Goal: Task Accomplishment & Management: Use online tool/utility

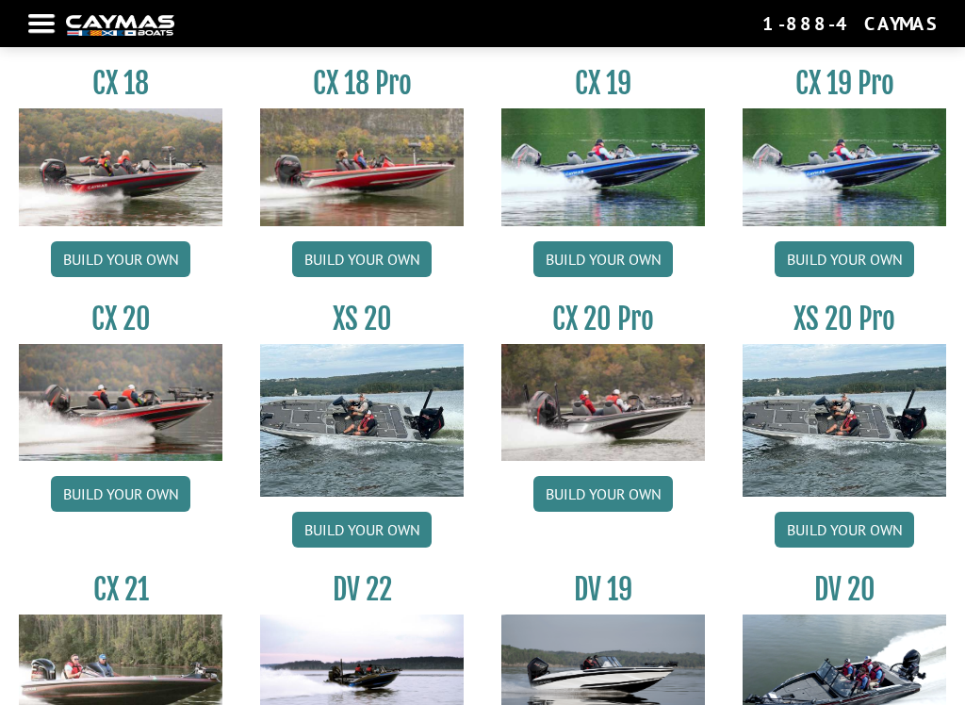
scroll to position [1451, 0]
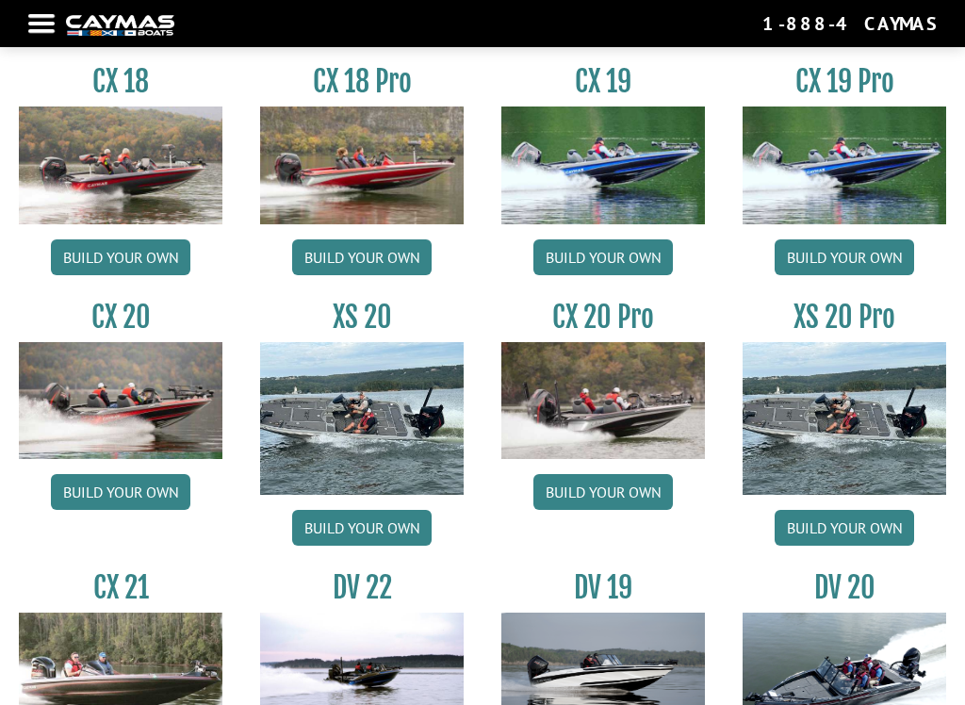
click at [120, 408] on img at bounding box center [121, 400] width 204 height 117
click at [118, 494] on link "Build your own" at bounding box center [121, 492] width 140 height 36
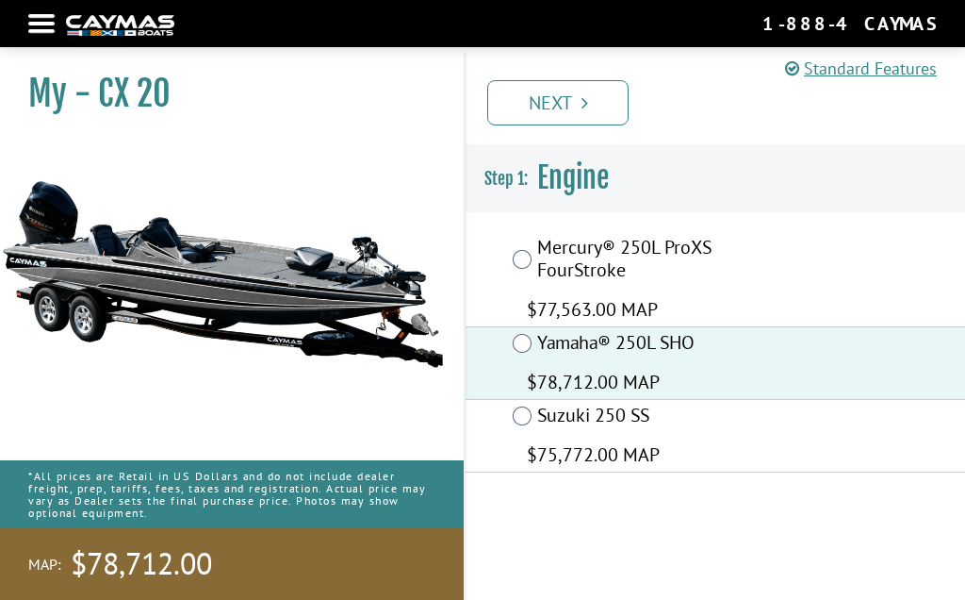
click at [575, 107] on link "Next" at bounding box center [557, 102] width 141 height 45
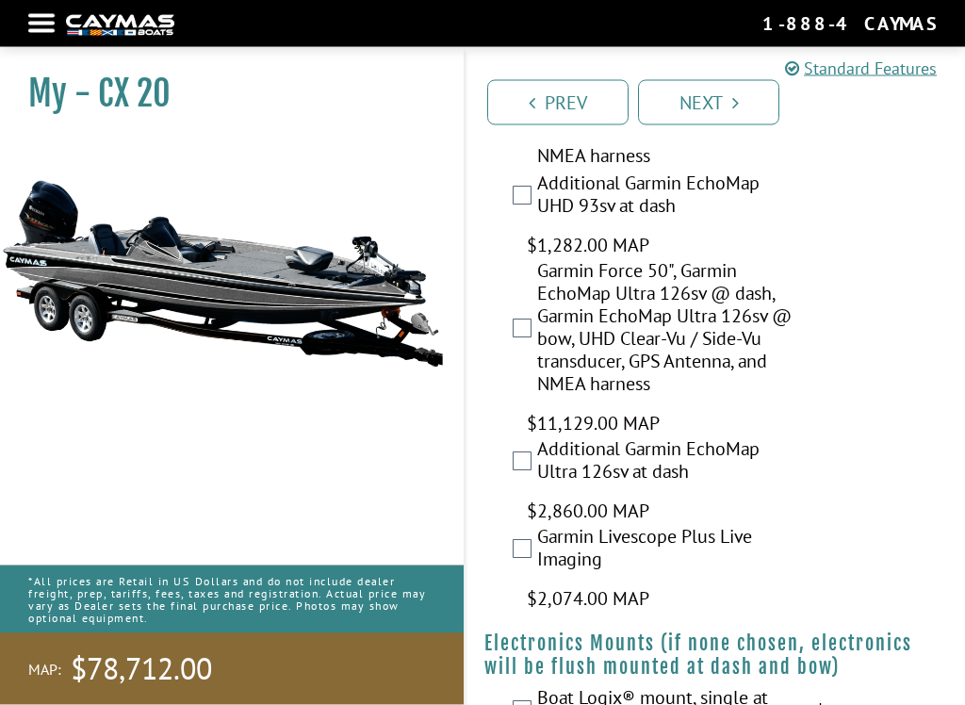
scroll to position [1902, 0]
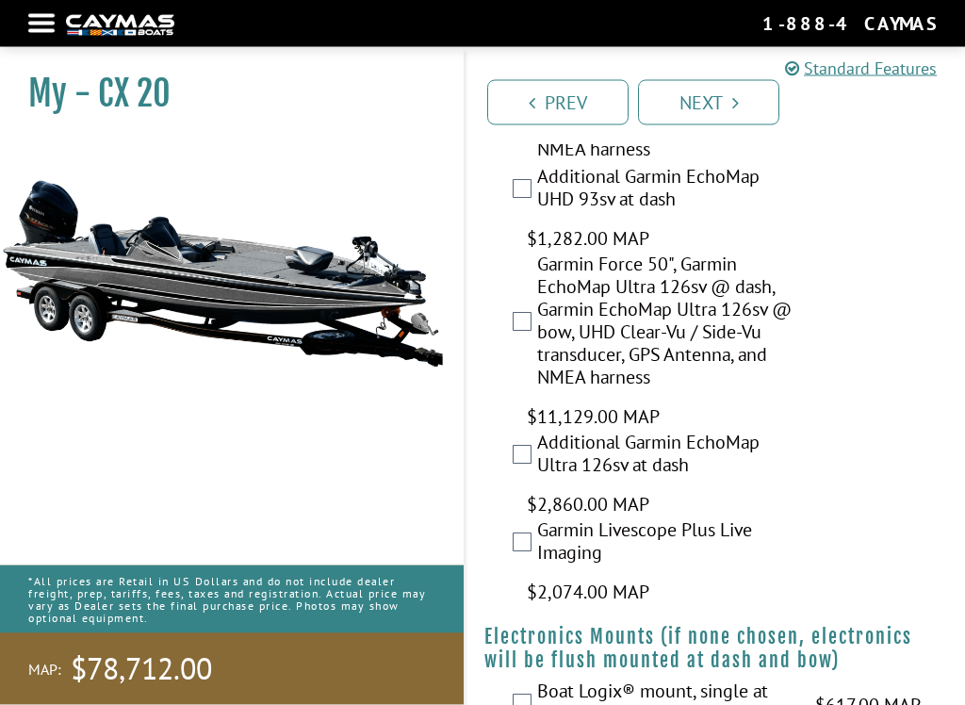
click at [32, 337] on img at bounding box center [222, 274] width 445 height 270
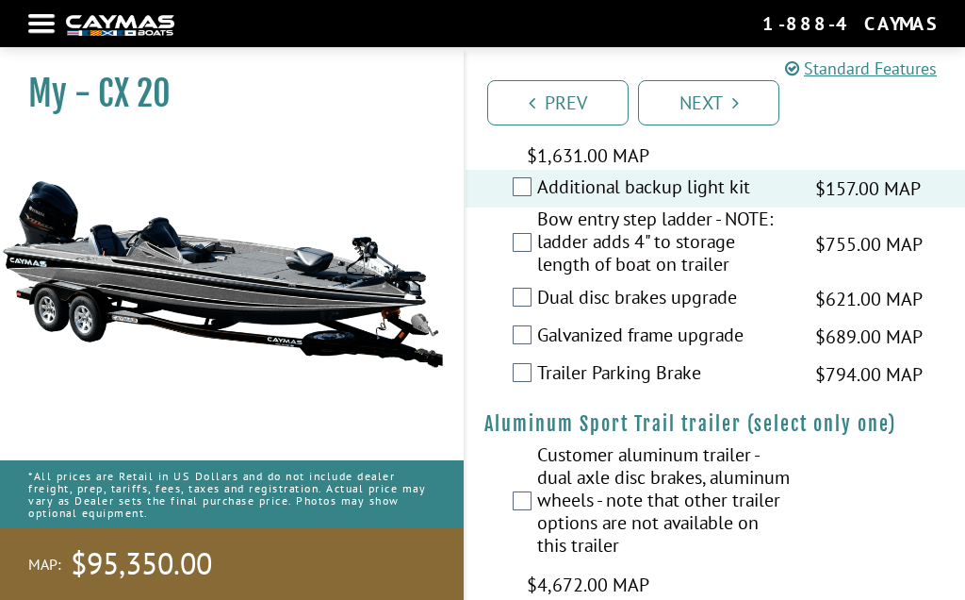
scroll to position [5403, 0]
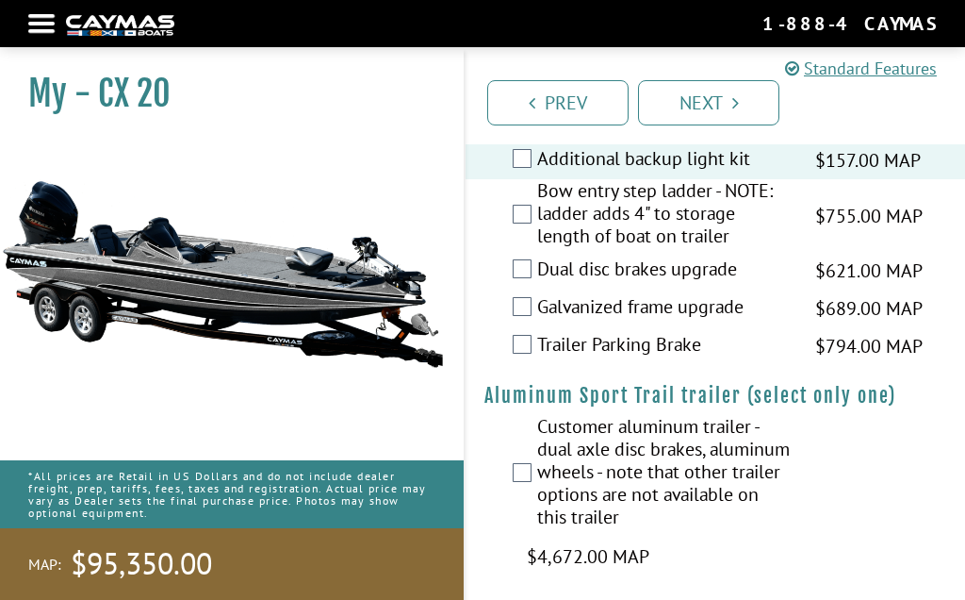
click at [549, 203] on label "Bow entry step ladder - NOTE: ladder adds 4" to storage length of boat on trail…" at bounding box center [664, 215] width 255 height 73
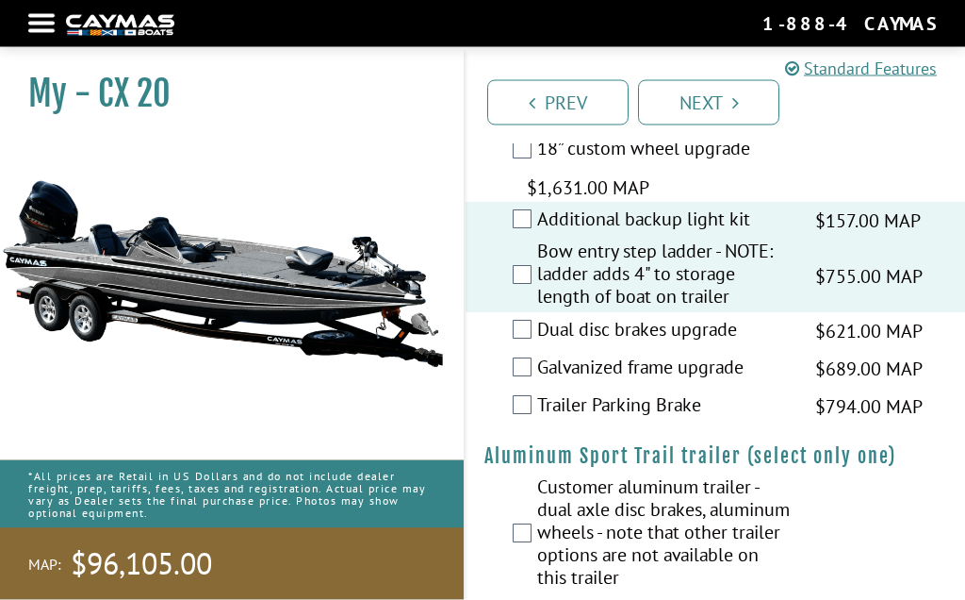
scroll to position [5341, 0]
click at [730, 97] on link "Next" at bounding box center [708, 102] width 141 height 45
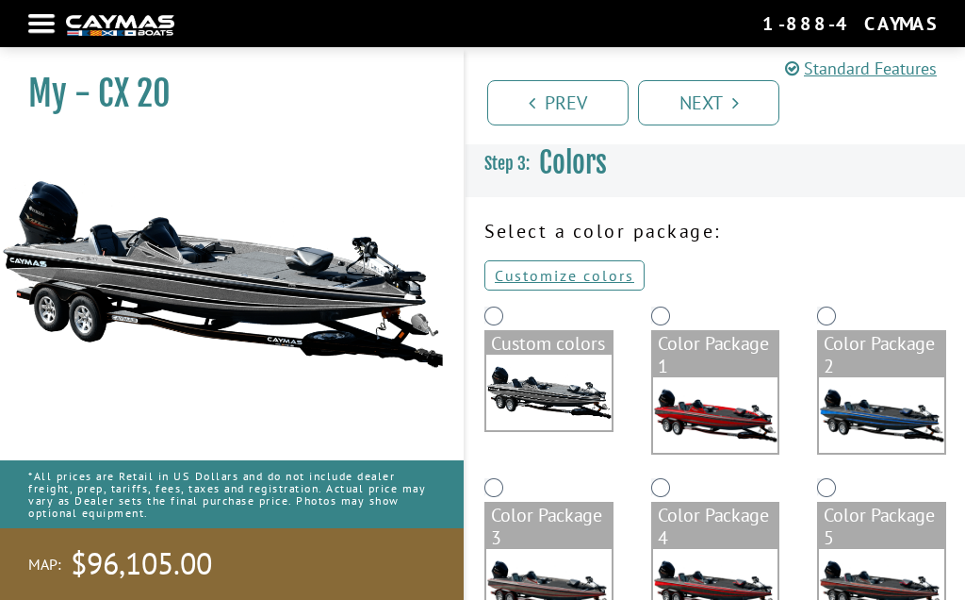
scroll to position [0, 0]
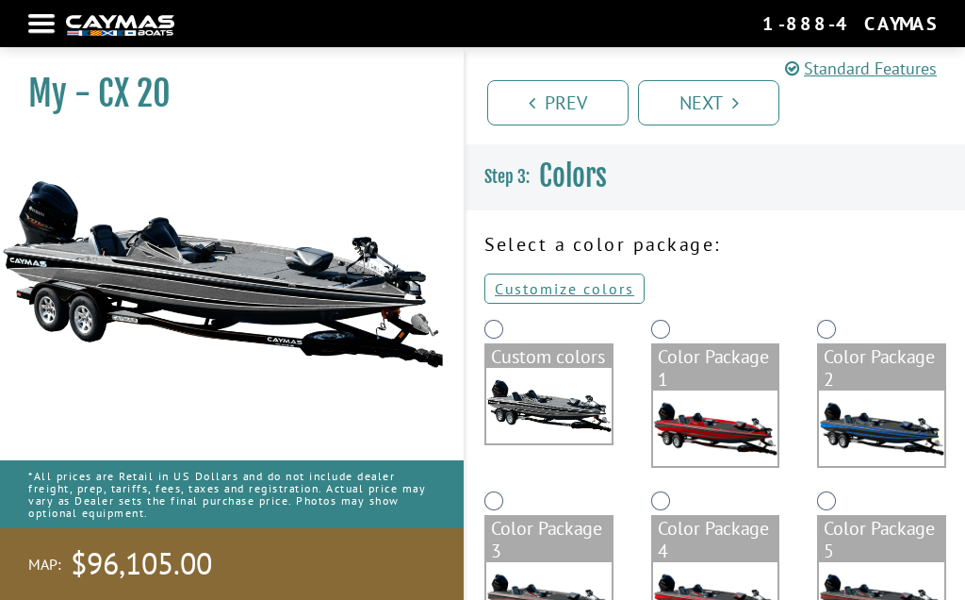
click at [559, 293] on link "Customize colors" at bounding box center [565, 288] width 160 height 30
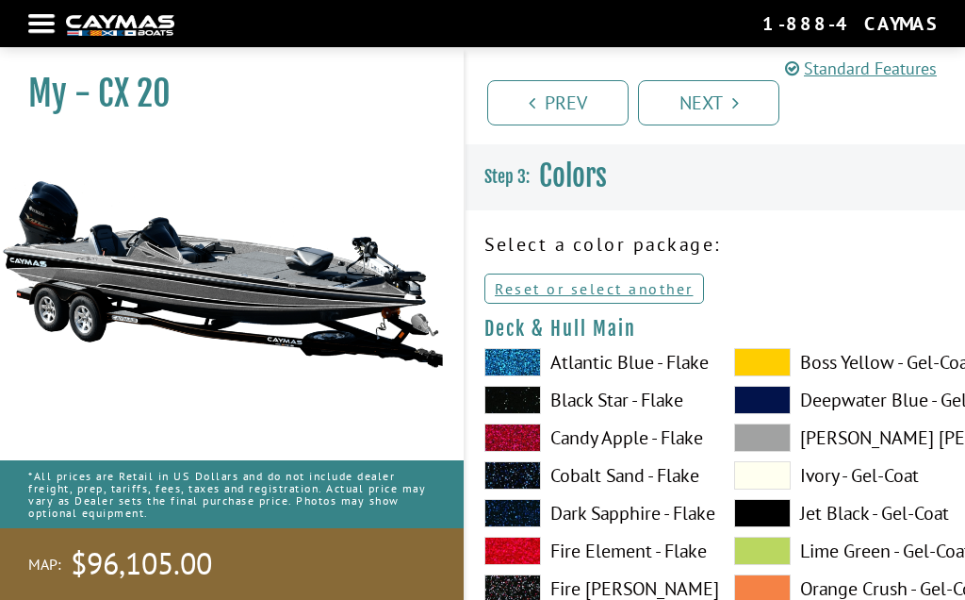
click at [766, 358] on span at bounding box center [762, 362] width 57 height 28
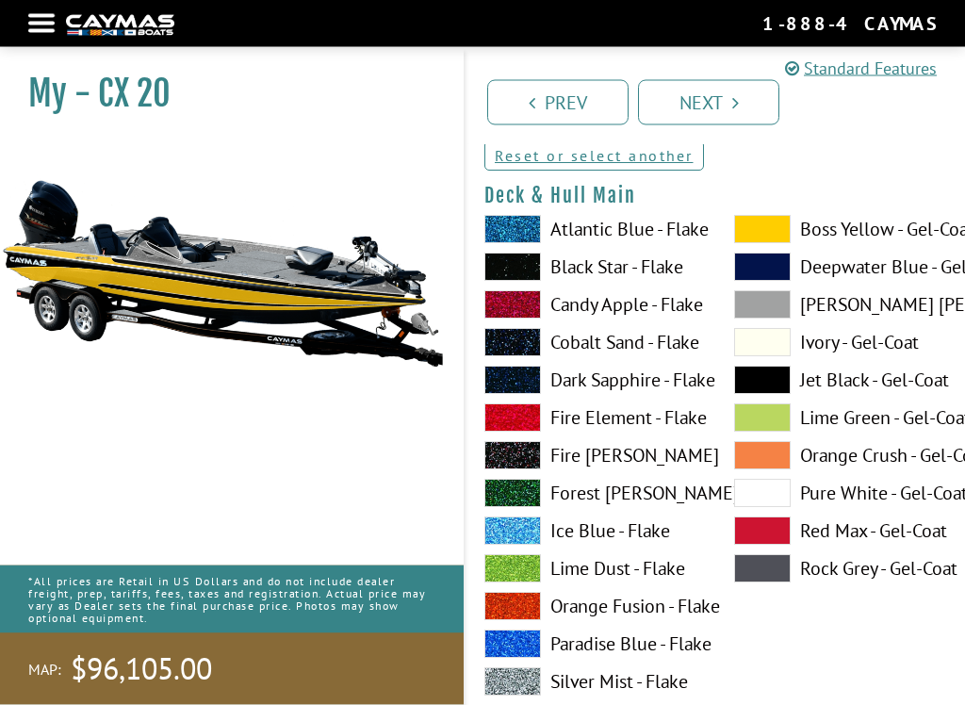
scroll to position [135, 0]
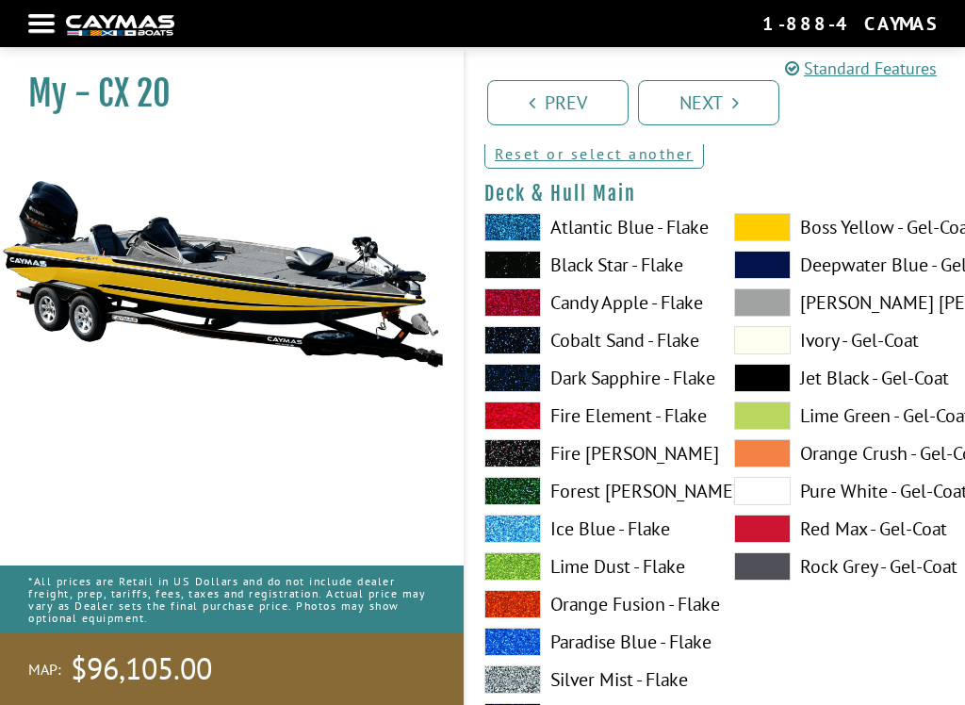
click at [526, 276] on span at bounding box center [513, 265] width 57 height 28
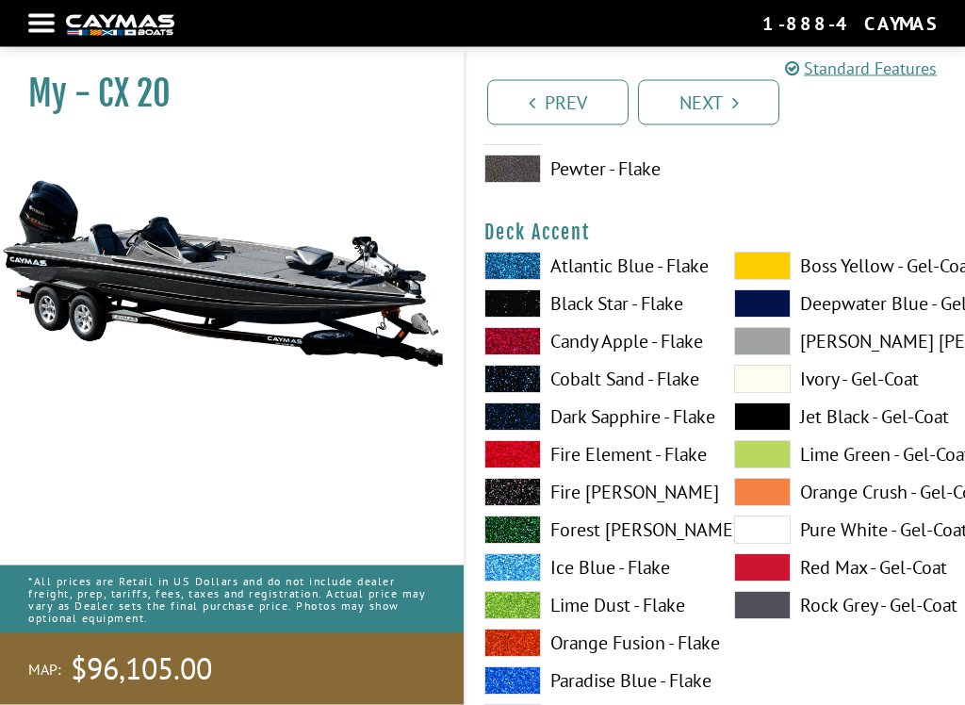
scroll to position [872, 0]
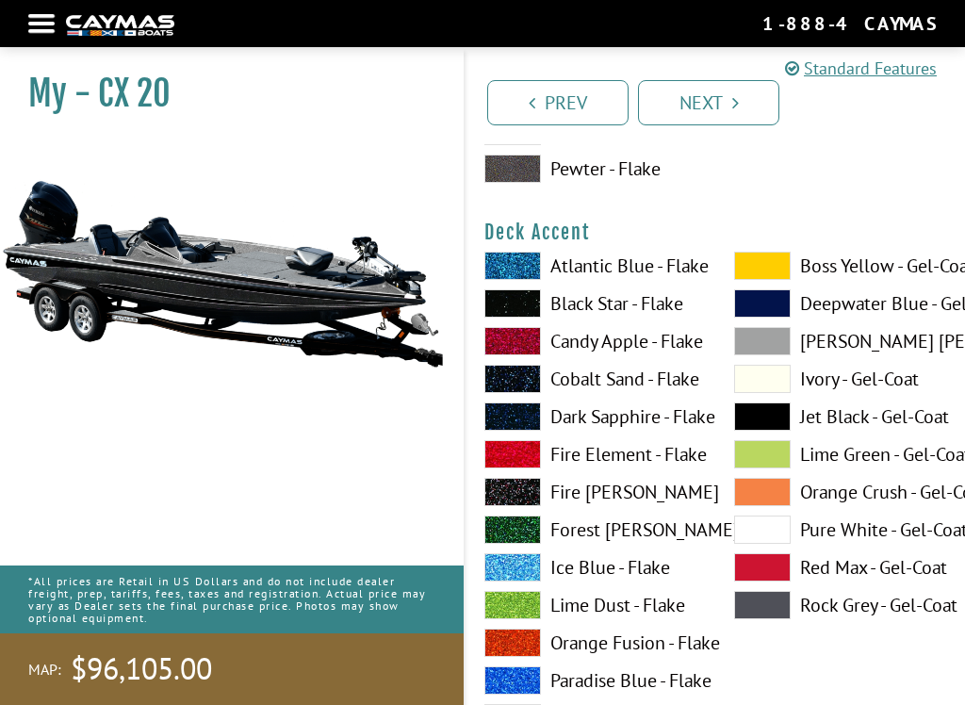
click at [769, 271] on span at bounding box center [762, 266] width 57 height 28
click at [523, 420] on span at bounding box center [513, 417] width 57 height 28
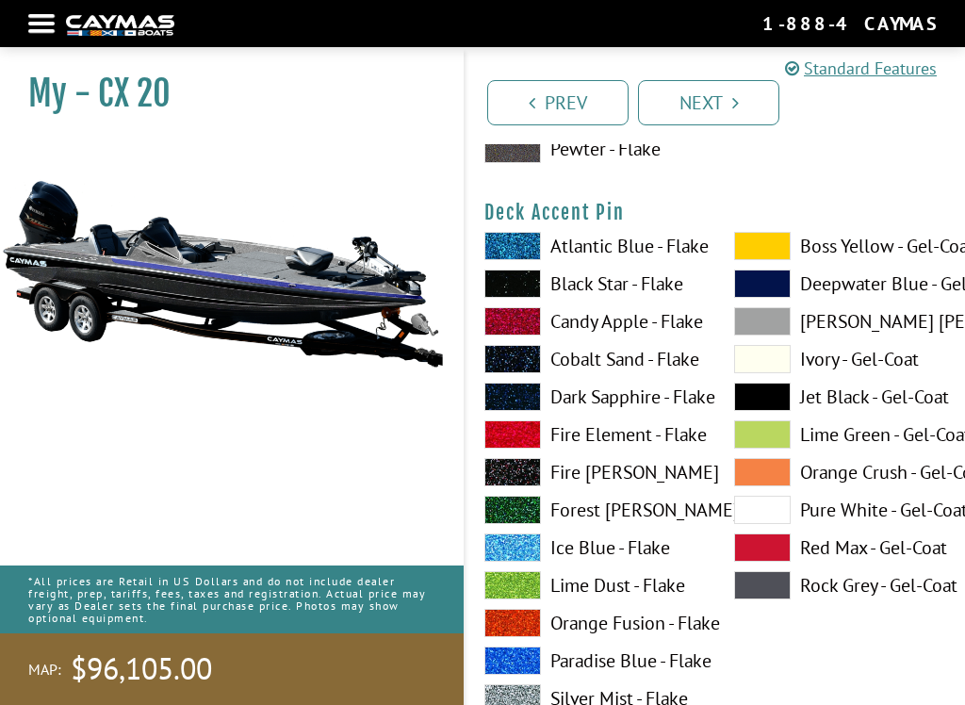
scroll to position [1676, 0]
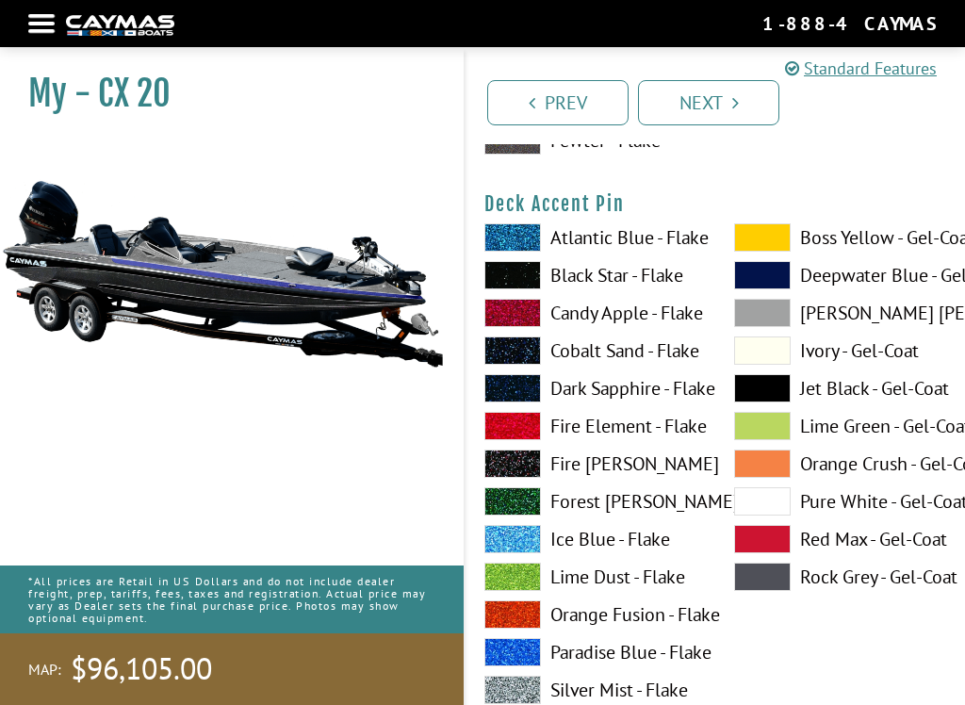
click at [782, 238] on span at bounding box center [762, 237] width 57 height 28
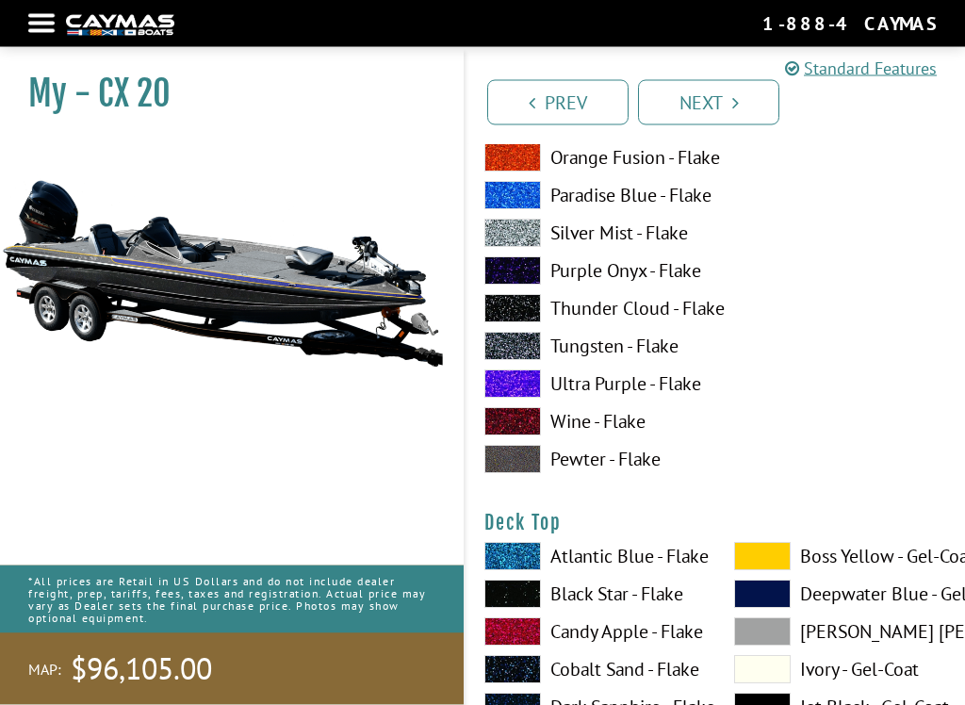
scroll to position [2134, 0]
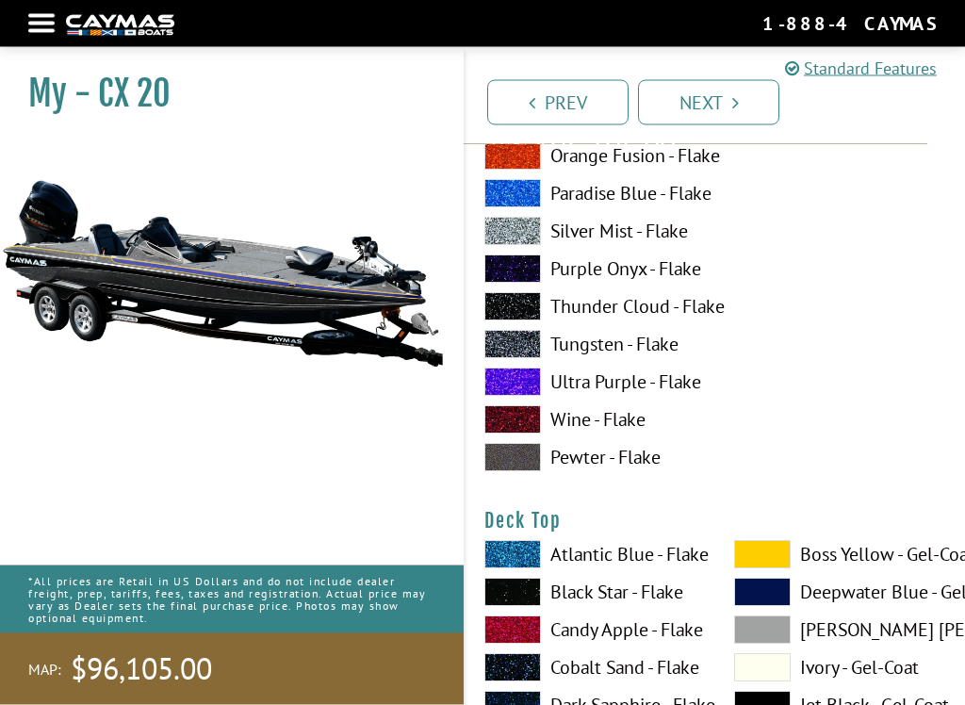
click at [520, 354] on span at bounding box center [513, 345] width 57 height 28
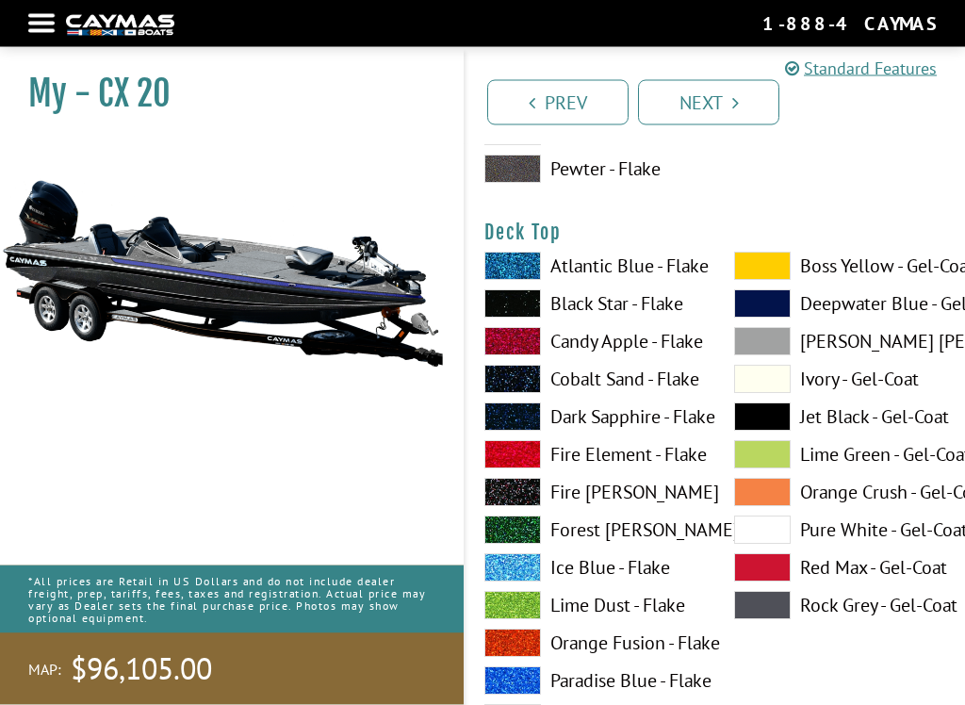
scroll to position [2425, 0]
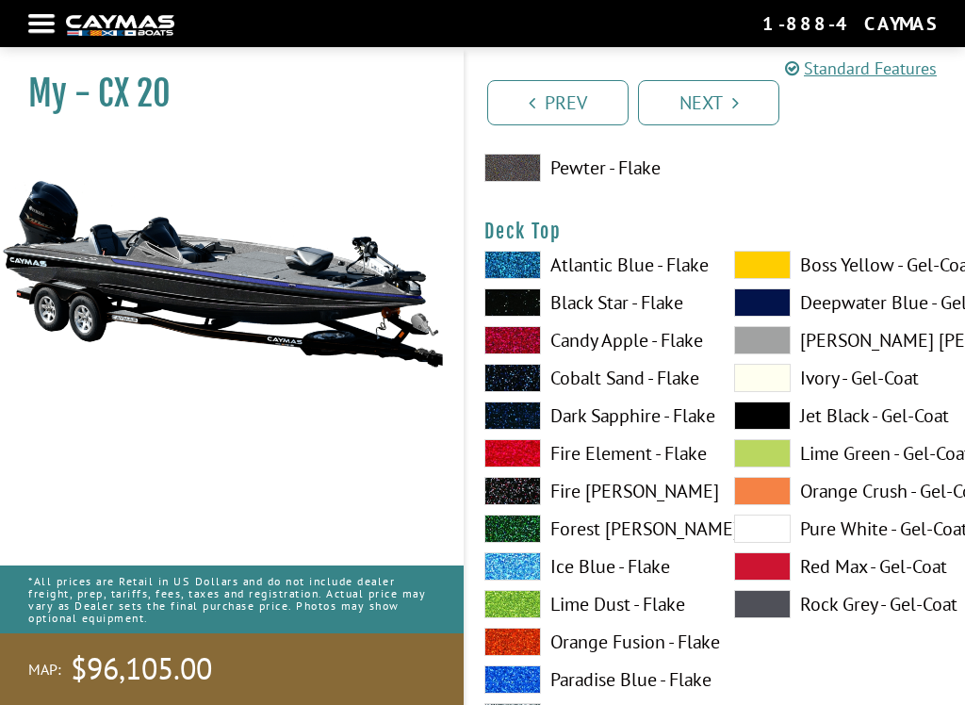
click at [774, 267] on span at bounding box center [762, 265] width 57 height 28
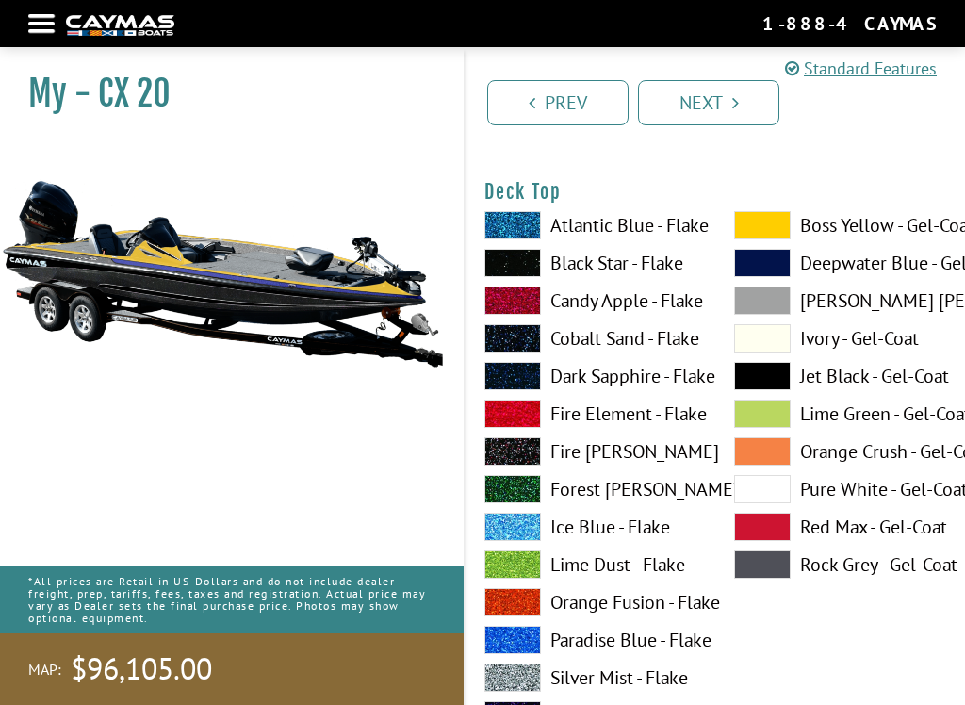
scroll to position [2471, 0]
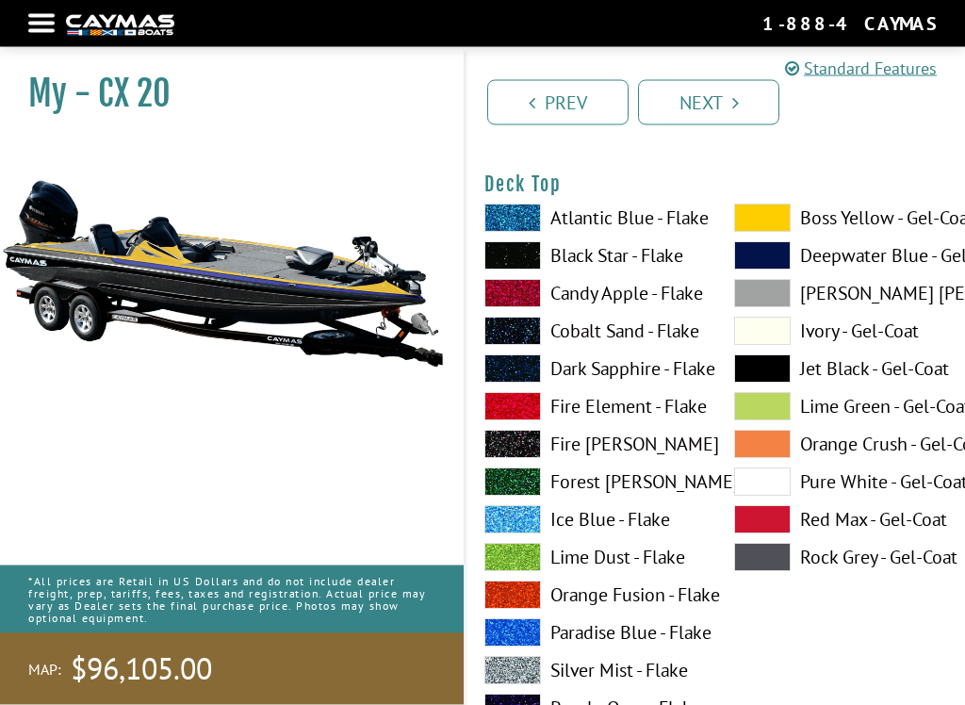
click at [529, 261] on span at bounding box center [513, 256] width 57 height 28
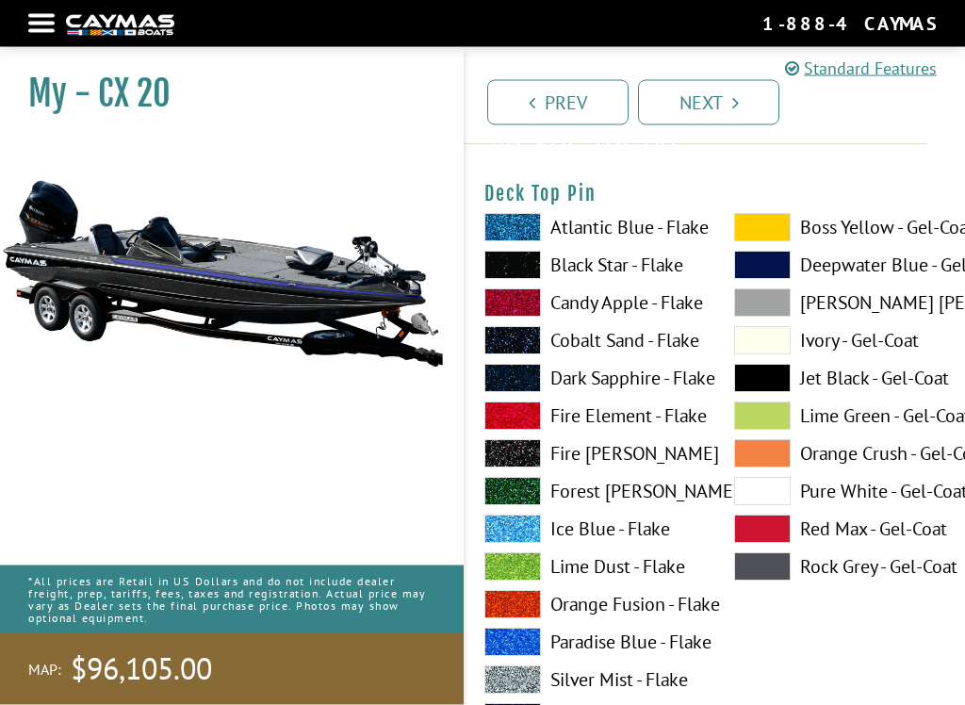
scroll to position [3273, 0]
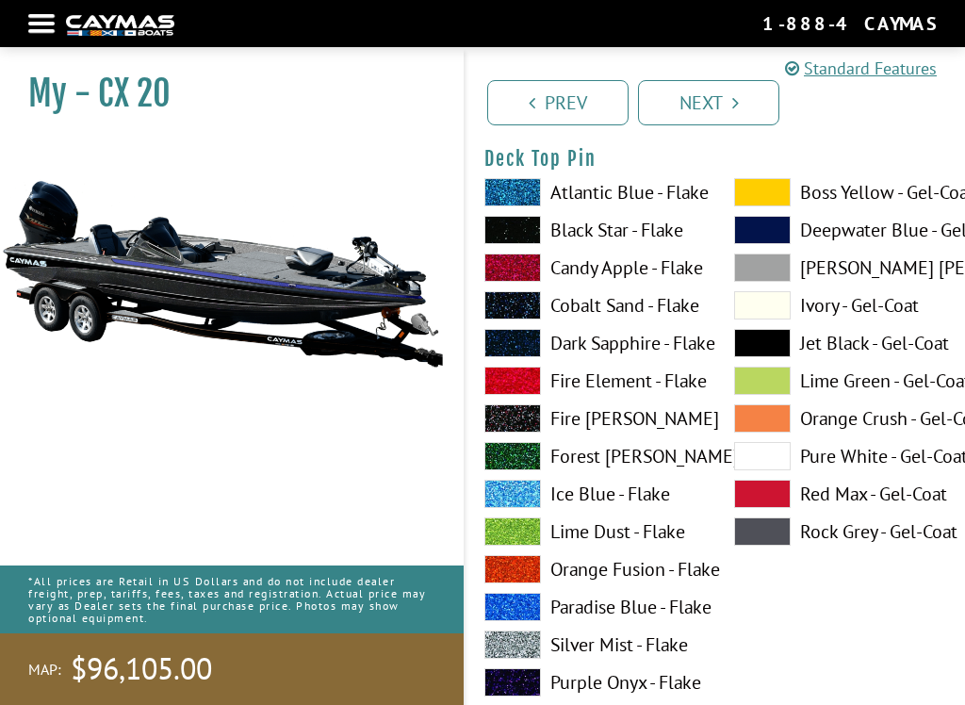
click at [775, 201] on span at bounding box center [762, 192] width 57 height 28
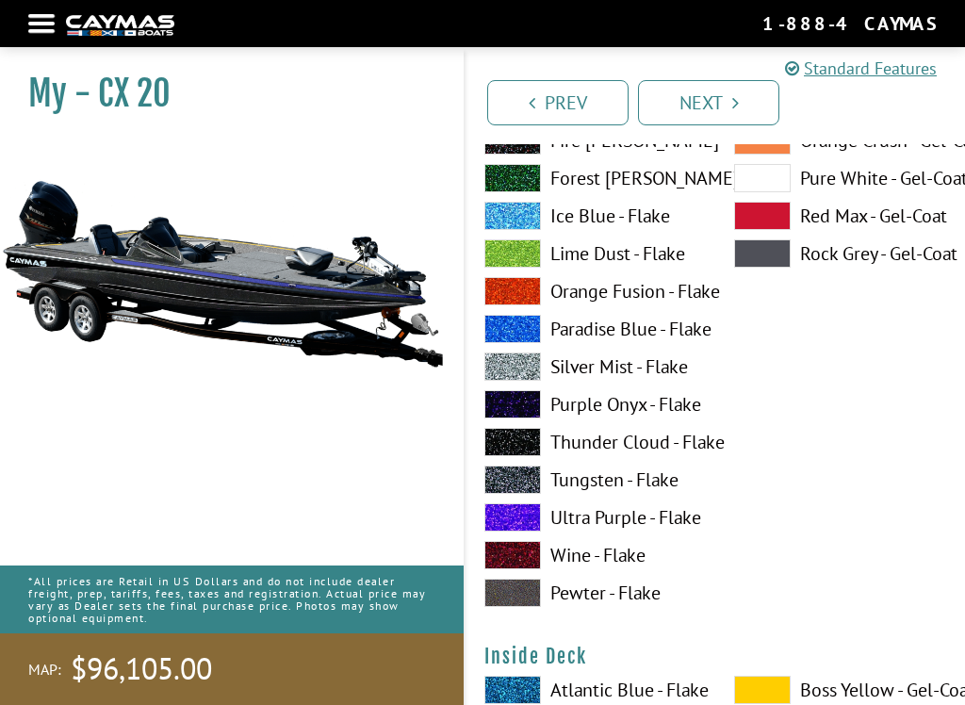
scroll to position [3556, 0]
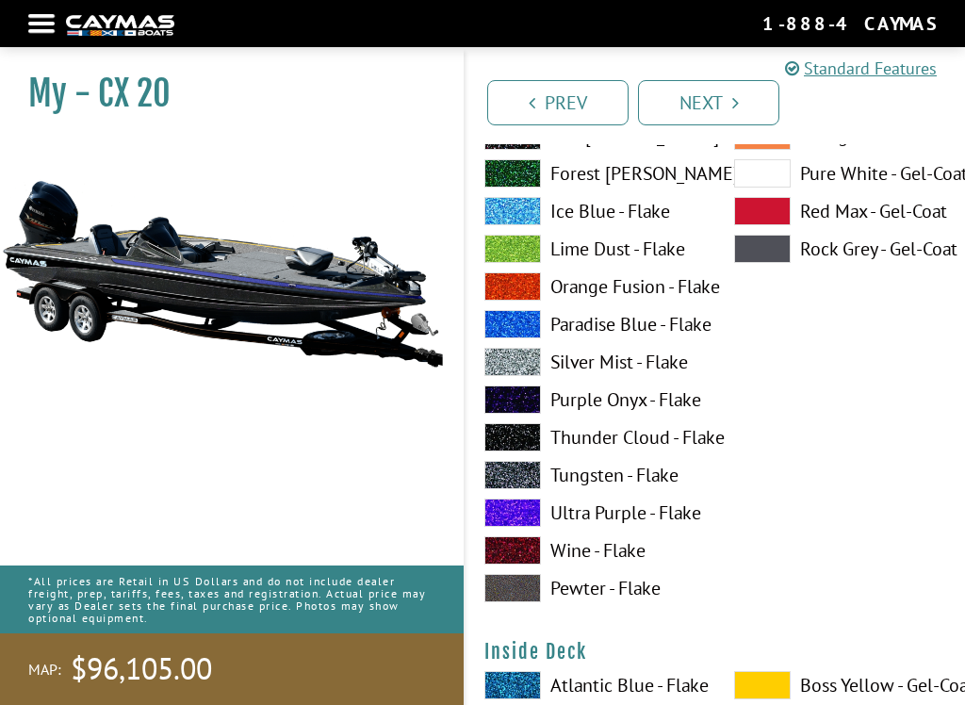
click at [527, 486] on span at bounding box center [513, 475] width 57 height 28
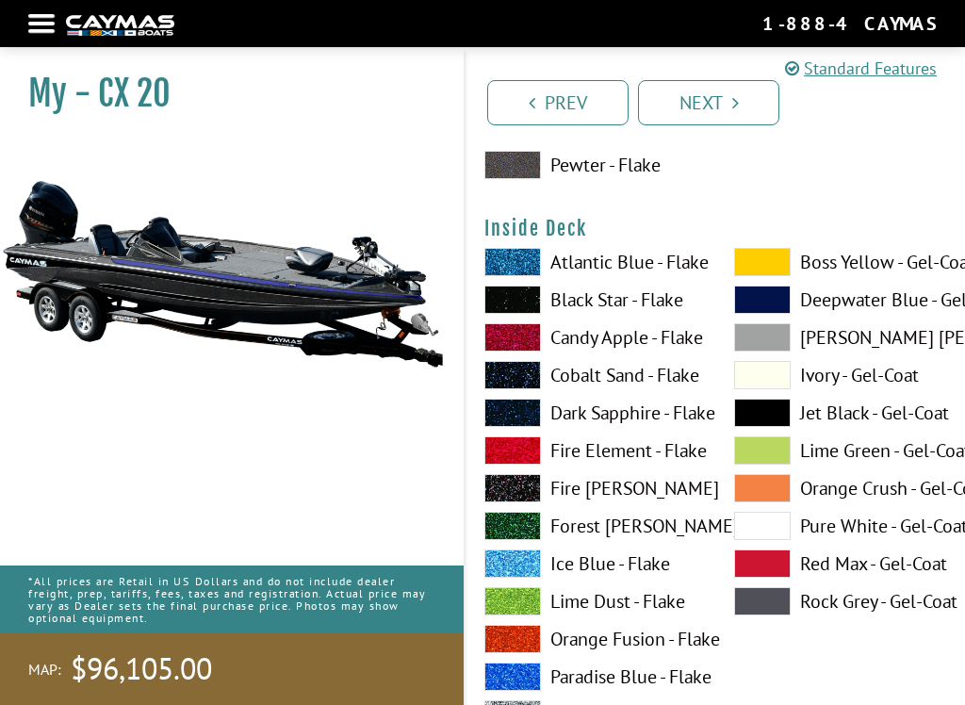
scroll to position [3990, 0]
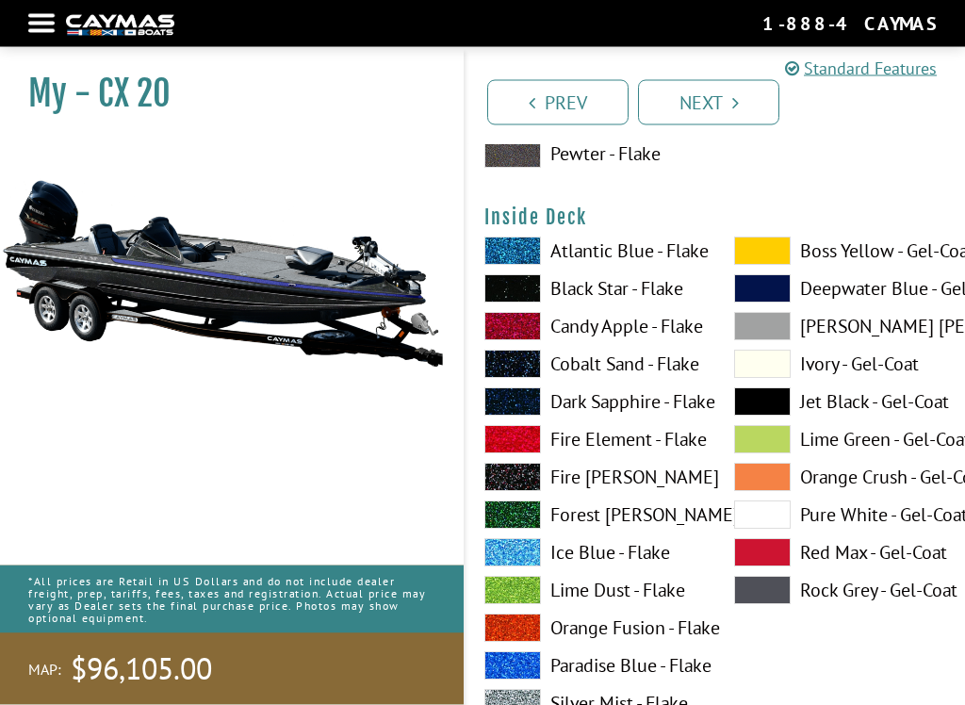
click at [768, 256] on span at bounding box center [762, 252] width 57 height 28
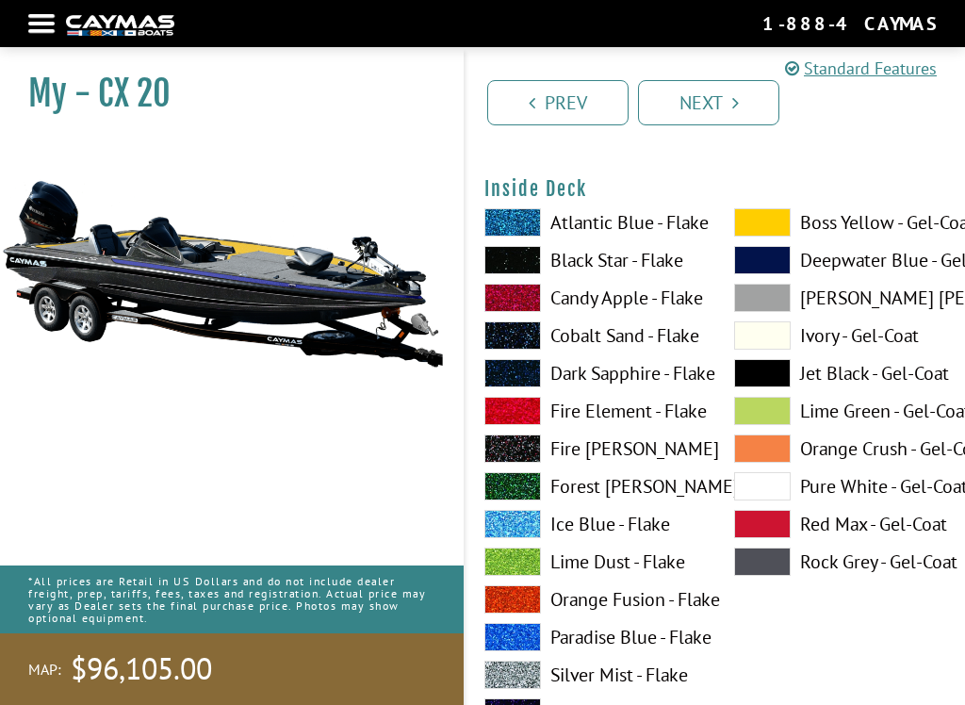
scroll to position [4020, 0]
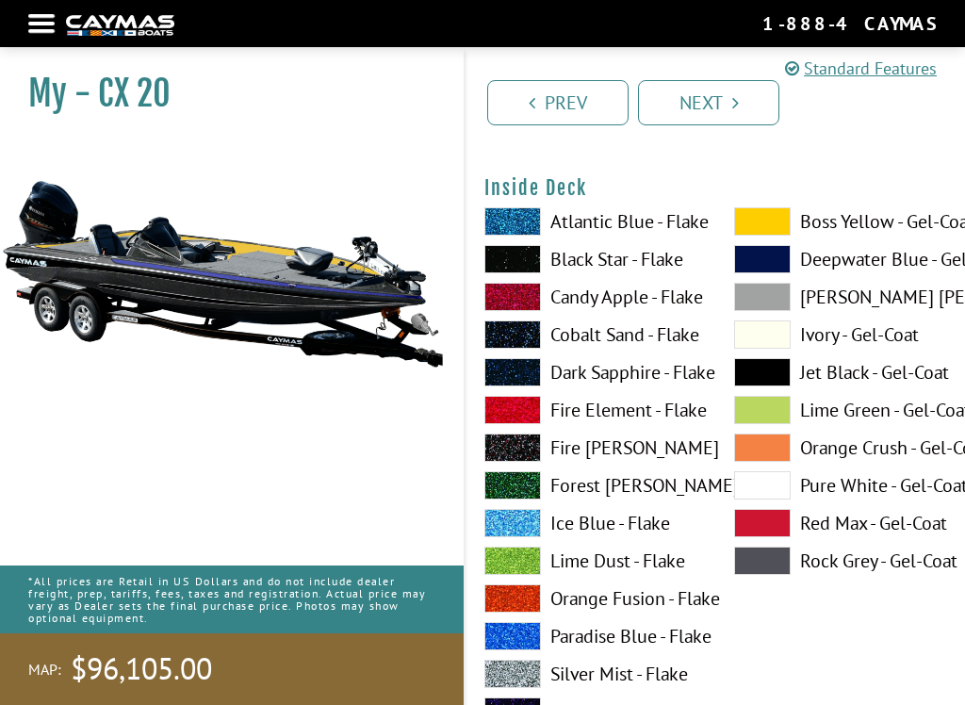
click at [530, 269] on span at bounding box center [513, 259] width 57 height 28
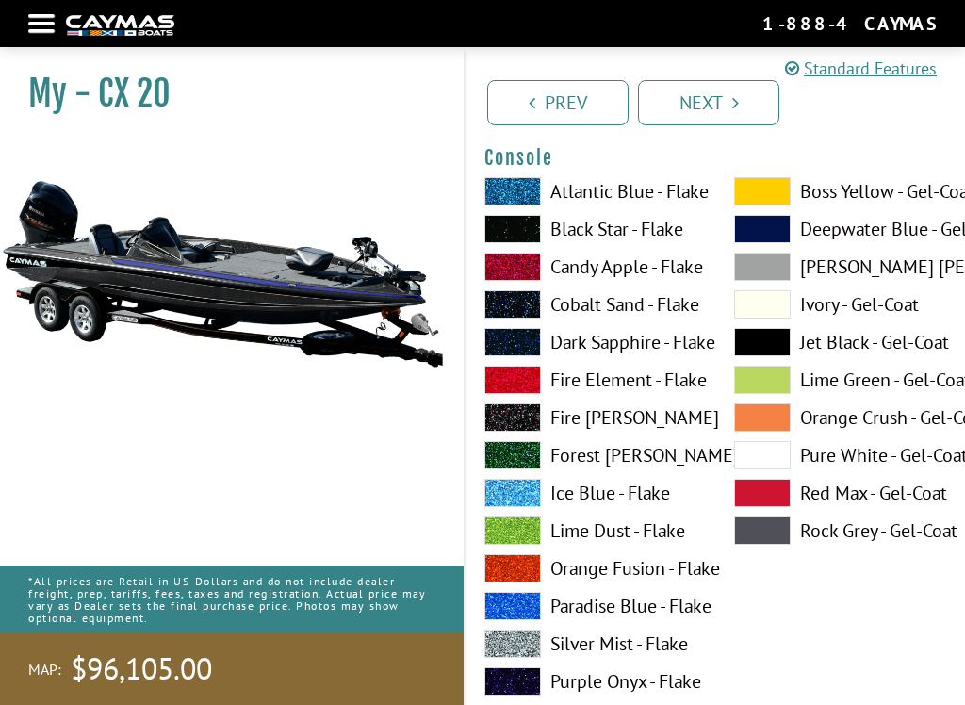
click at [775, 199] on span at bounding box center [762, 191] width 57 height 28
click at [529, 243] on span at bounding box center [513, 229] width 57 height 28
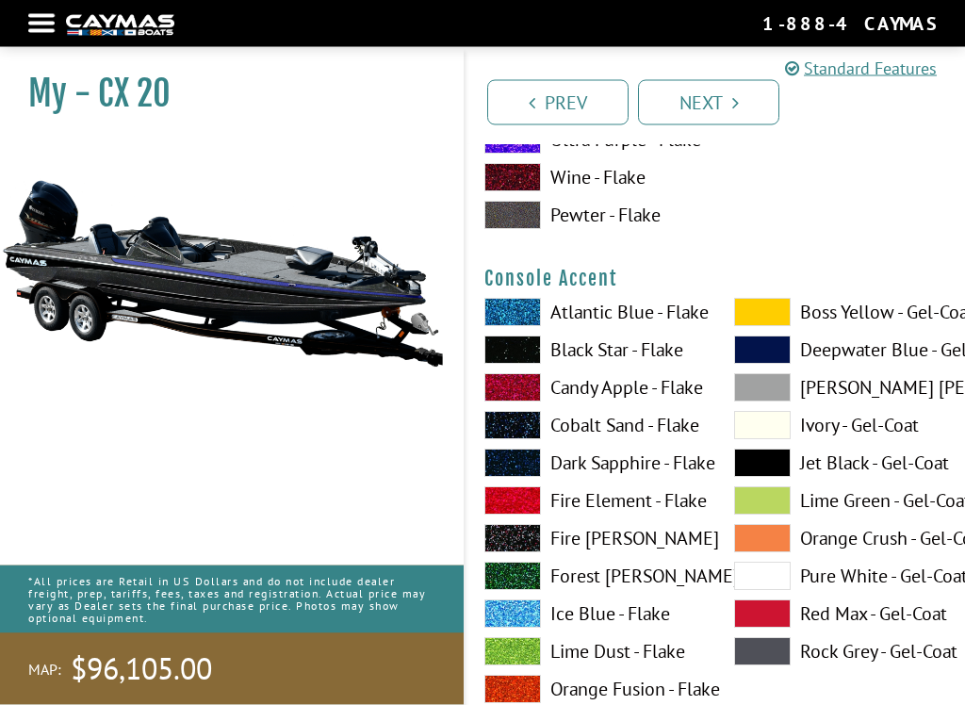
scroll to position [5480, 0]
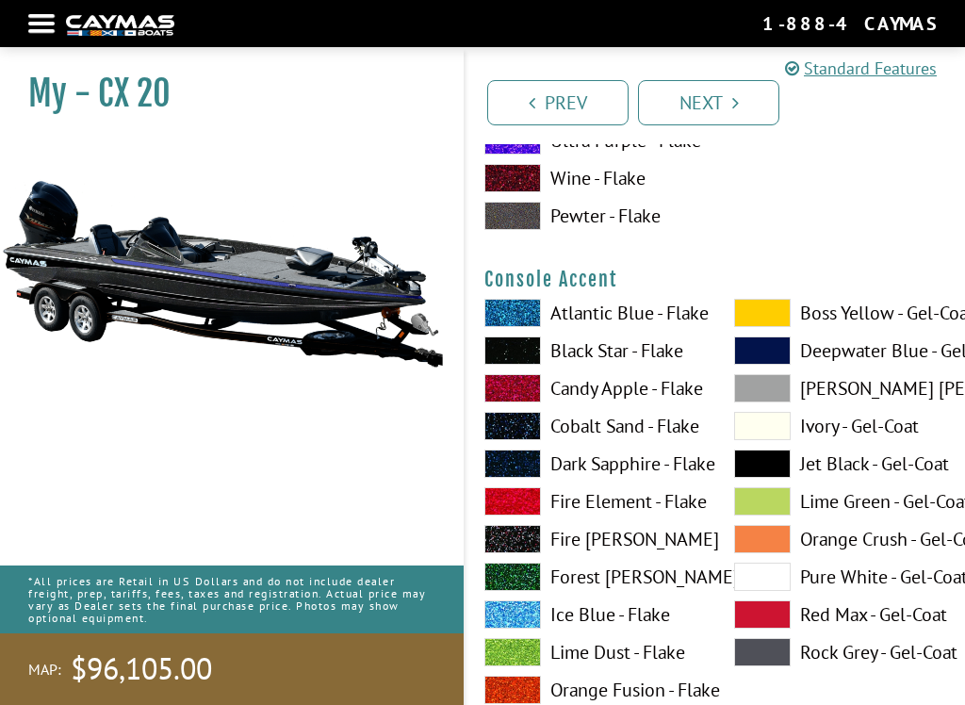
click at [766, 322] on span at bounding box center [762, 313] width 57 height 28
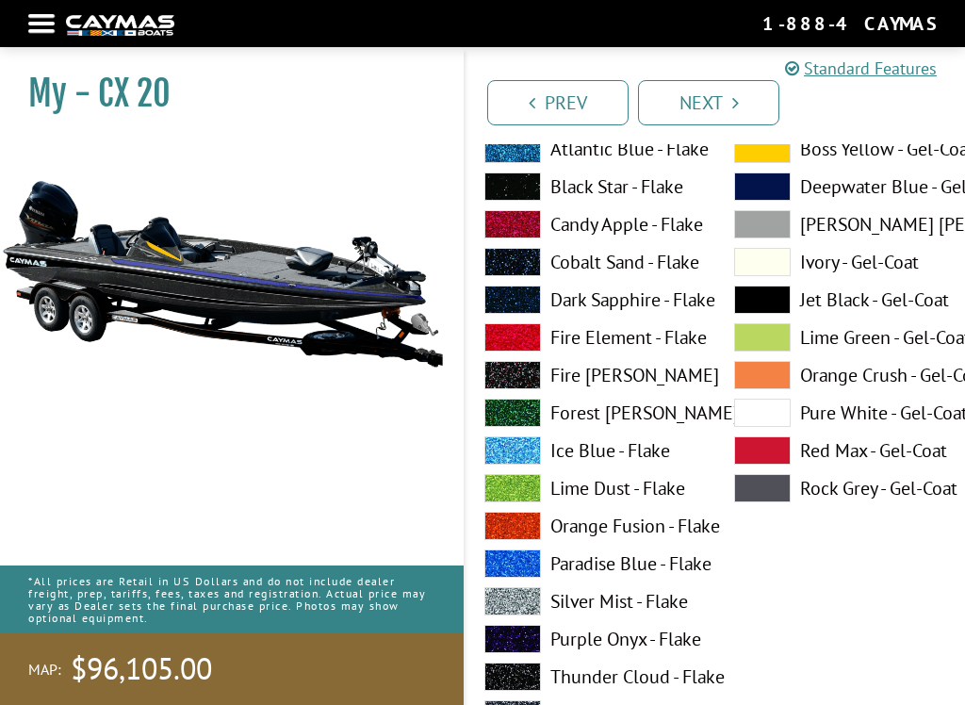
scroll to position [5652, 0]
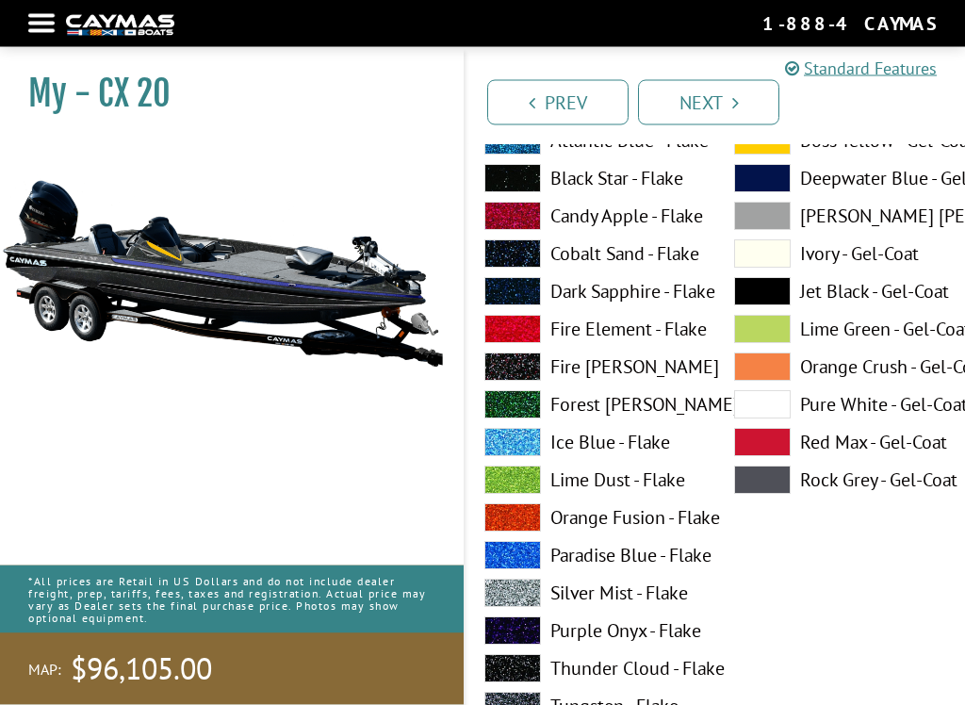
click at [529, 293] on span at bounding box center [513, 292] width 57 height 28
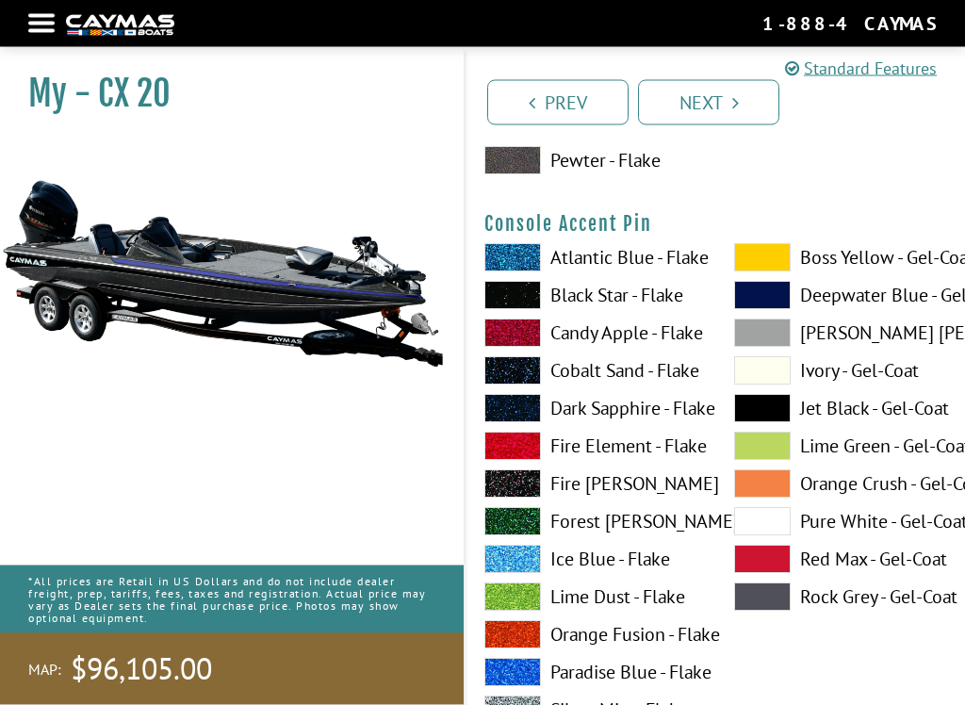
scroll to position [6313, 0]
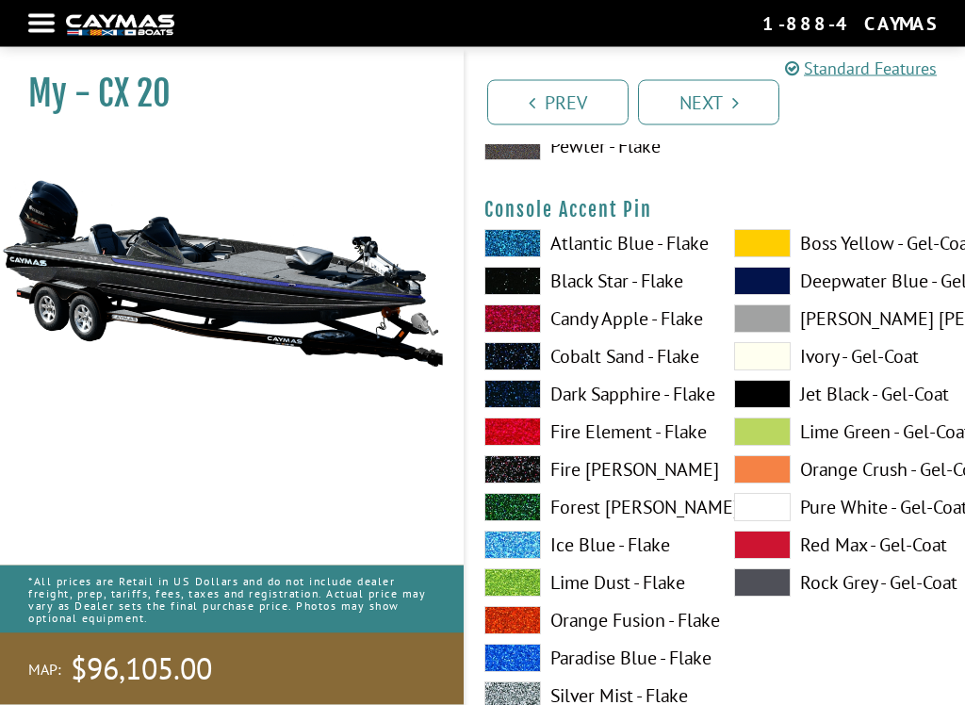
click at [770, 255] on span at bounding box center [762, 244] width 57 height 28
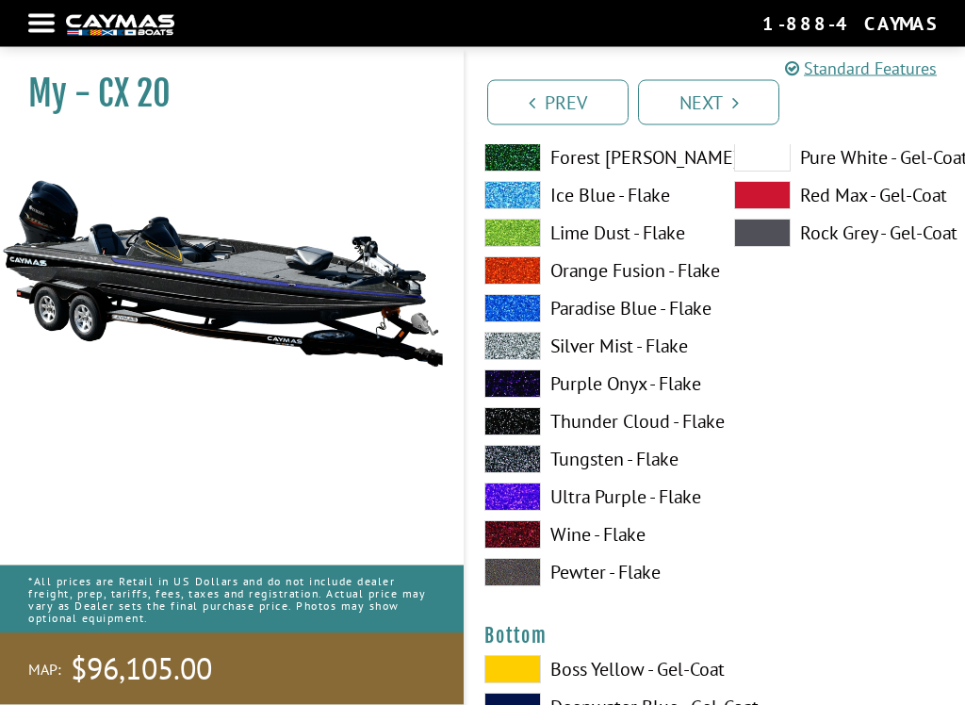
scroll to position [6682, 0]
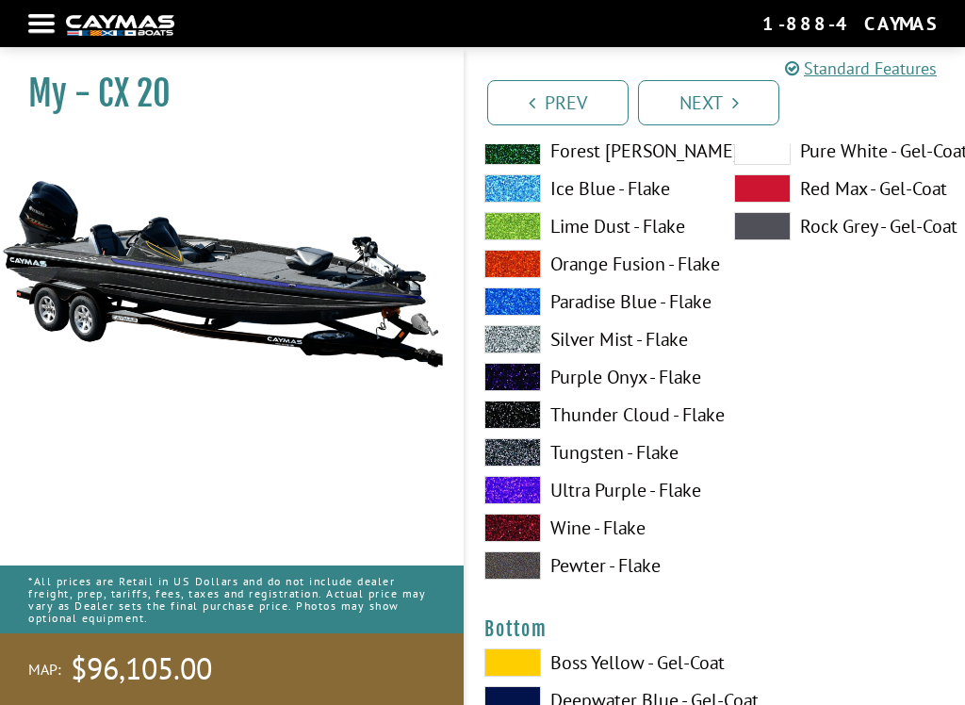
click at [535, 465] on span at bounding box center [513, 452] width 57 height 28
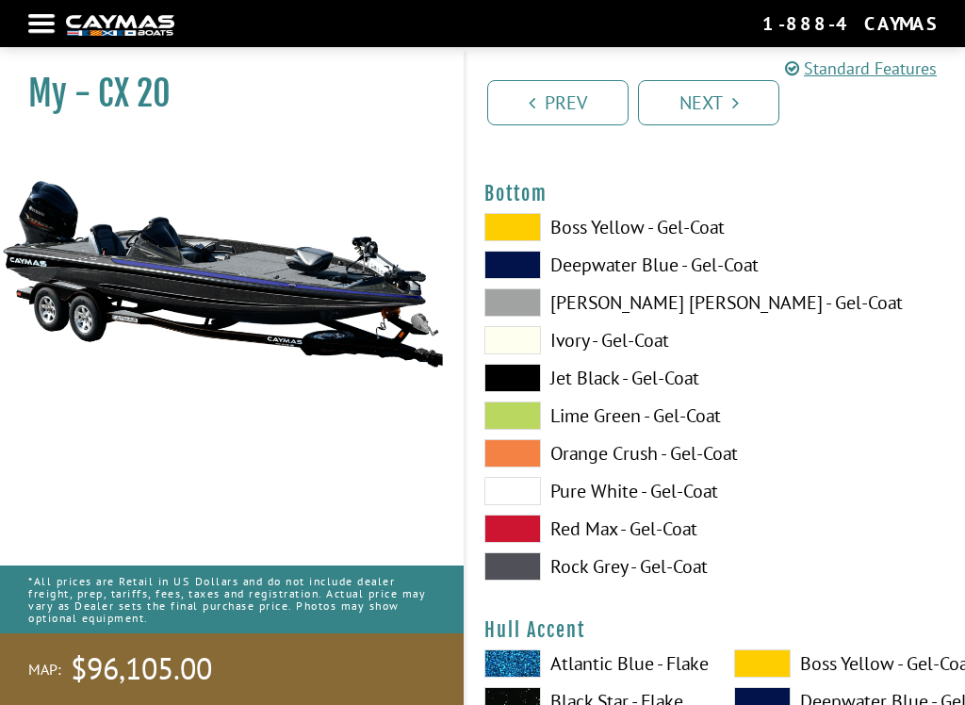
scroll to position [7132, 0]
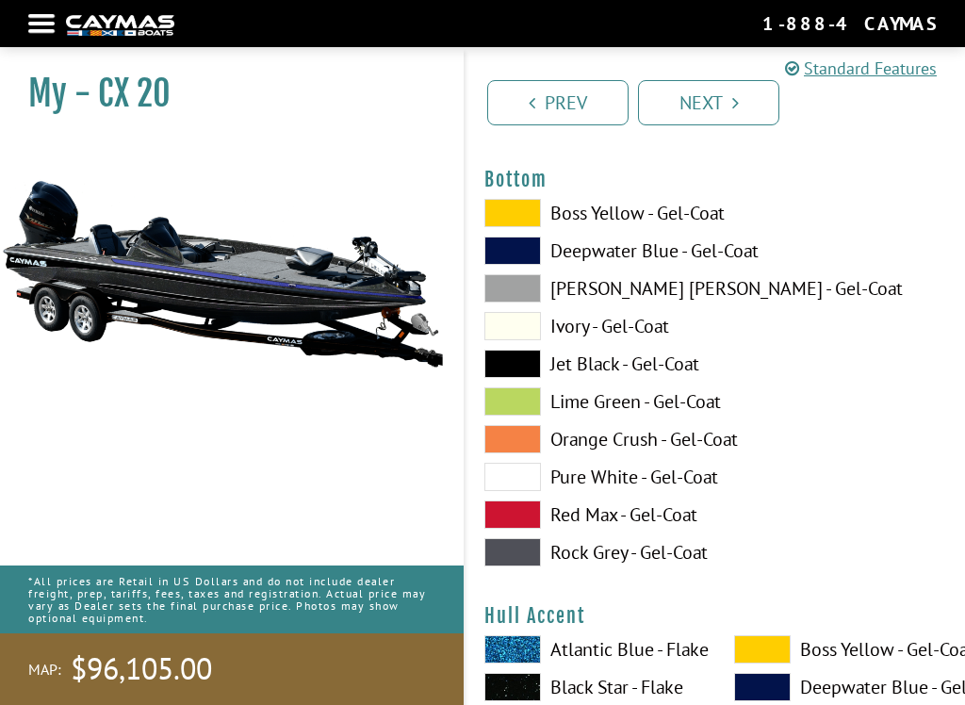
click at [532, 373] on span at bounding box center [513, 364] width 57 height 28
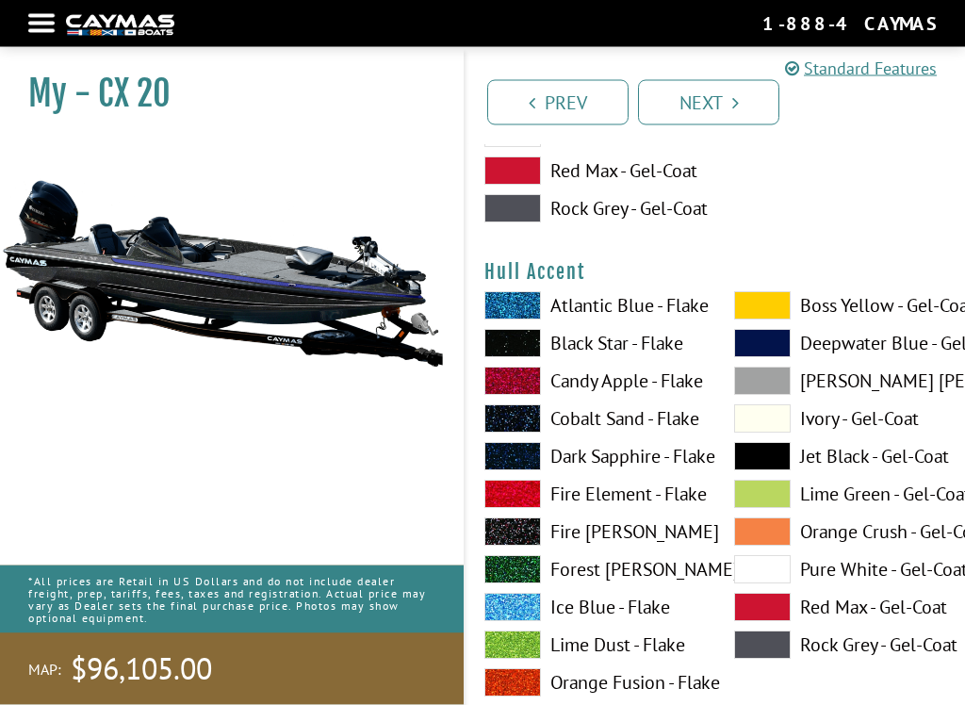
scroll to position [7477, 0]
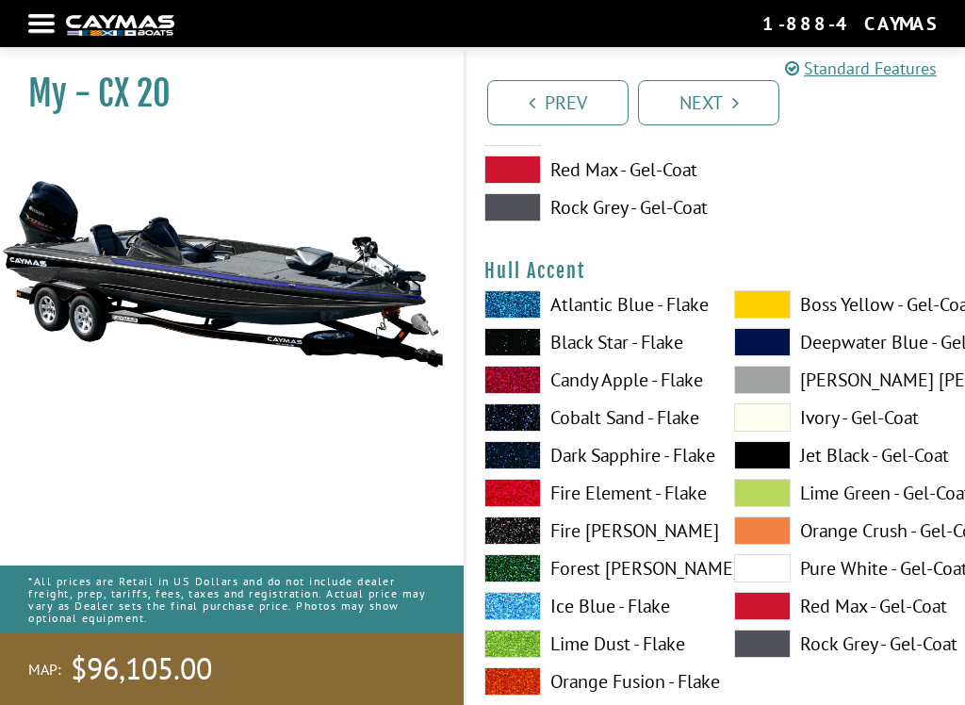
click at [770, 310] on span at bounding box center [762, 304] width 57 height 28
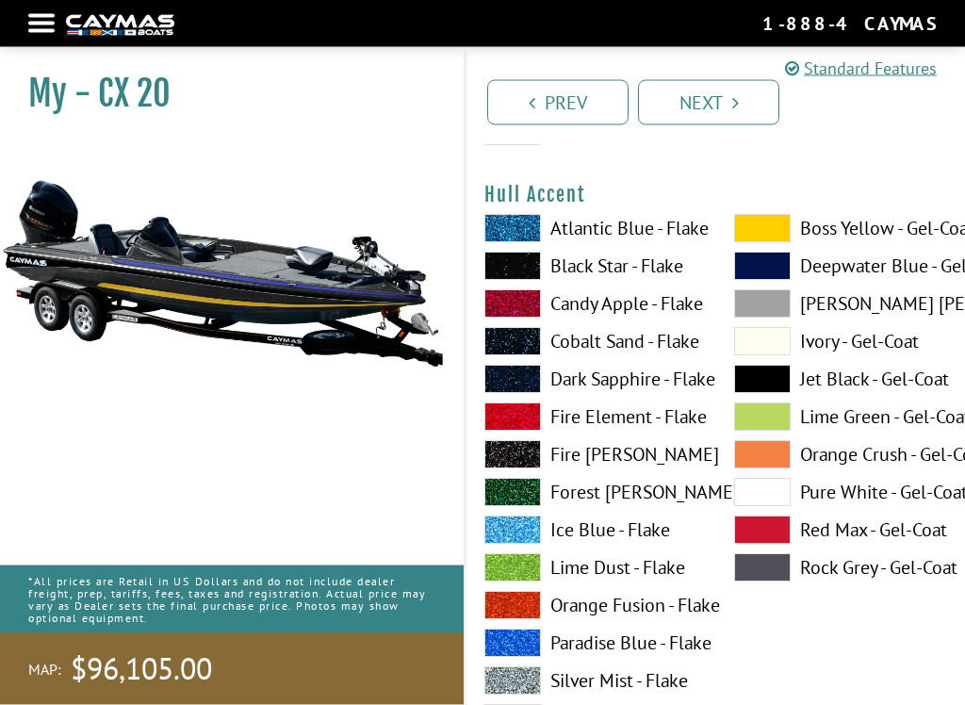
scroll to position [7567, 0]
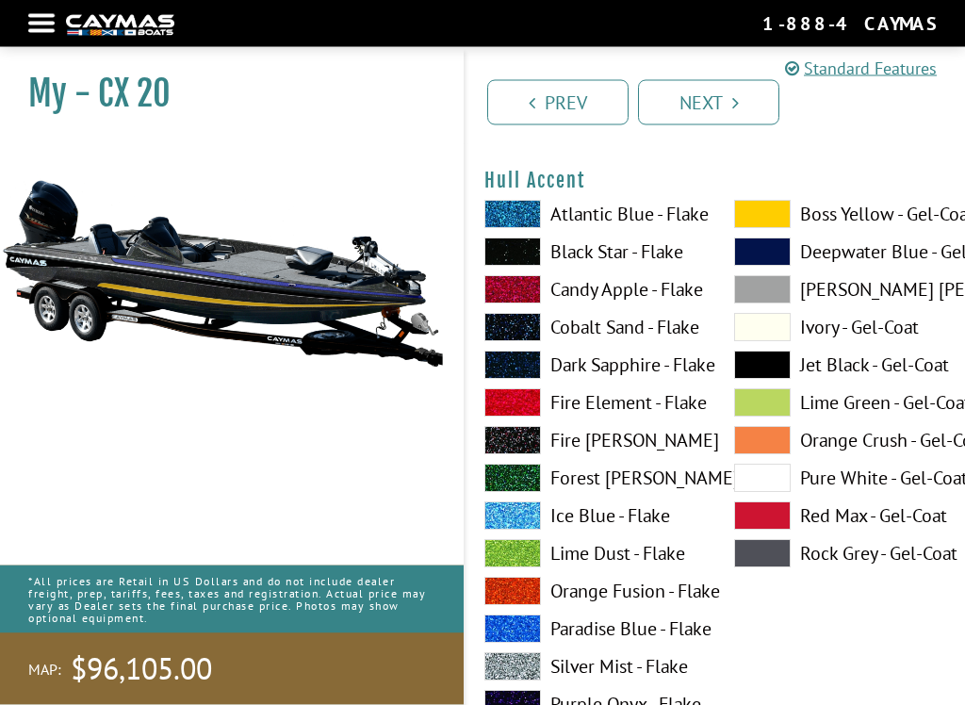
click at [526, 377] on span at bounding box center [513, 366] width 57 height 28
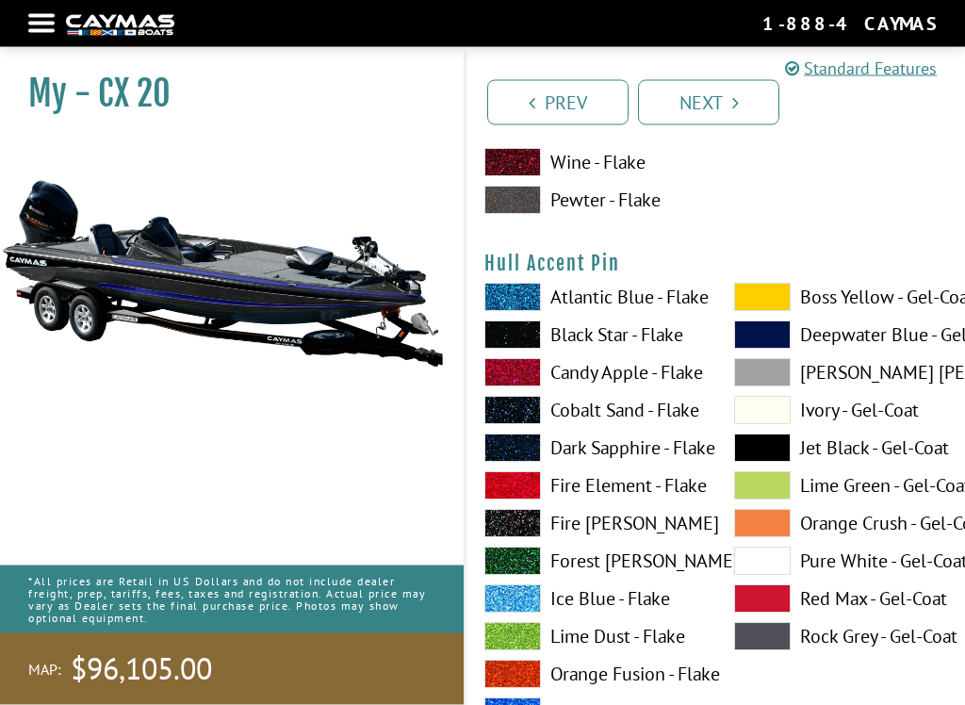
scroll to position [8260, 0]
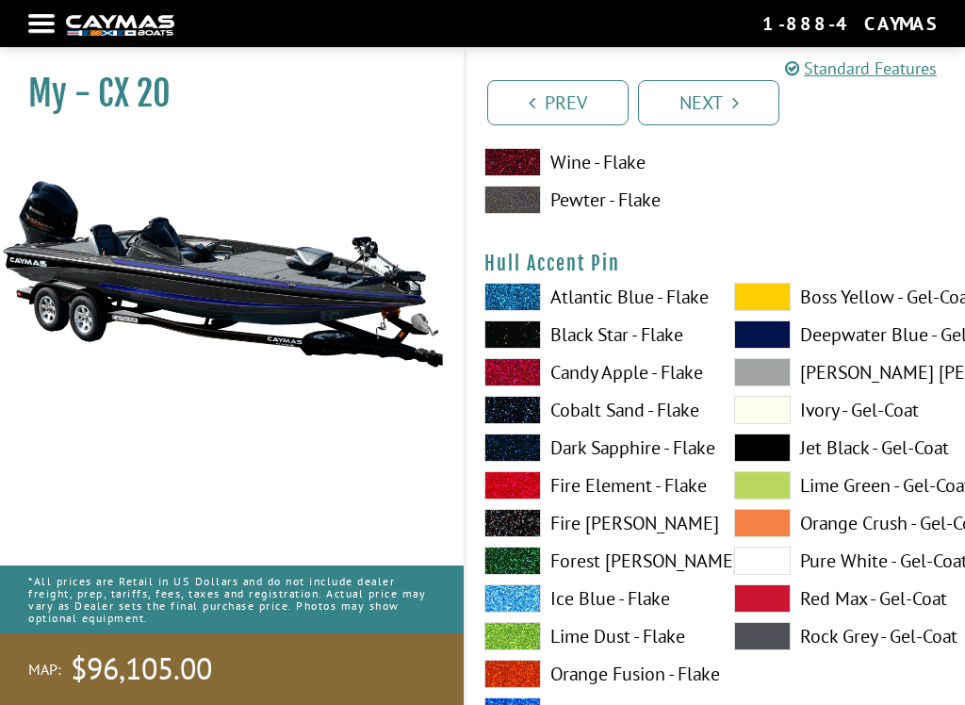
click at [770, 310] on span at bounding box center [762, 297] width 57 height 28
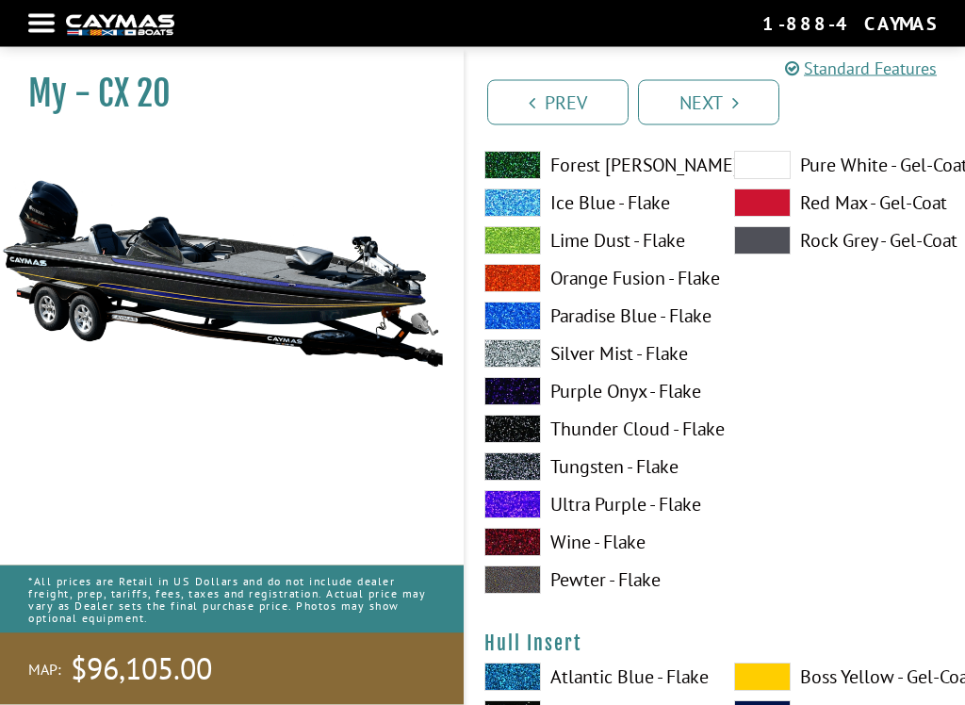
scroll to position [8656, 0]
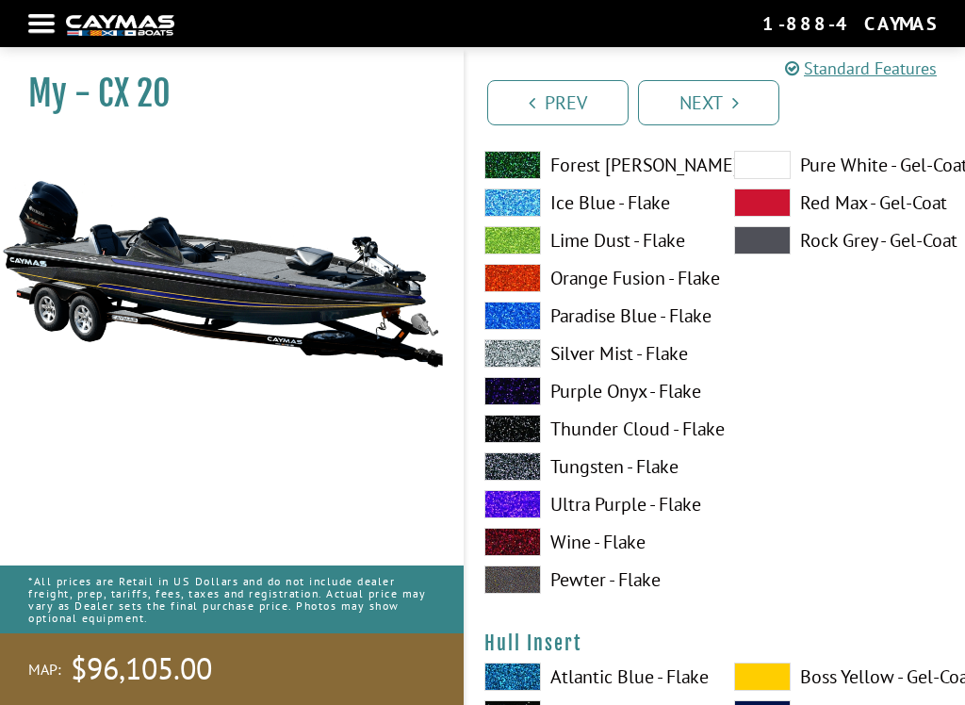
click at [521, 474] on span at bounding box center [513, 467] width 57 height 28
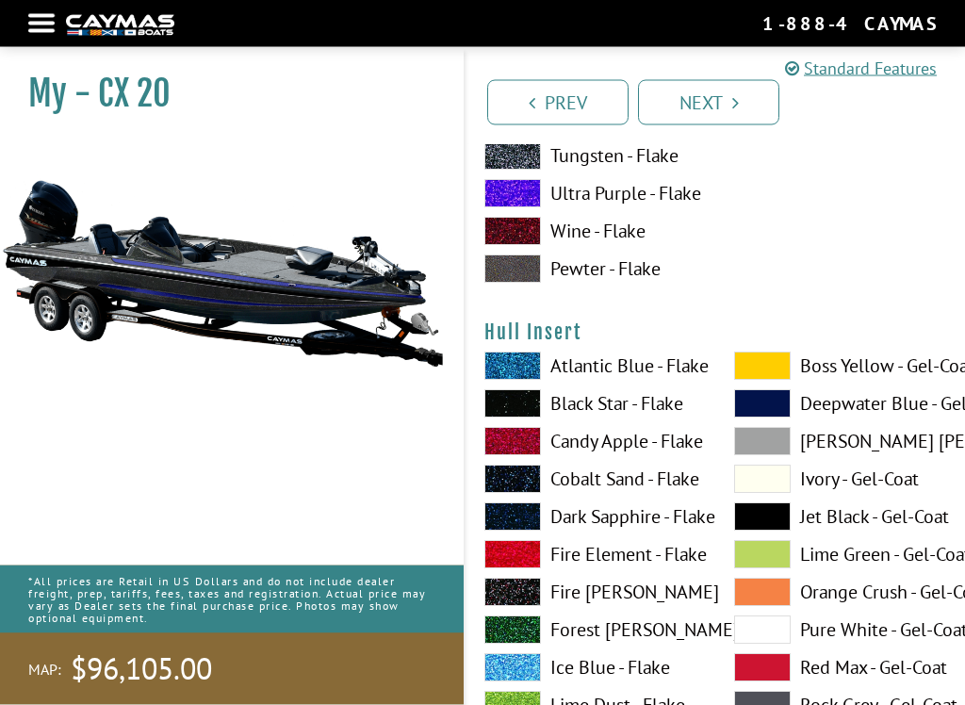
scroll to position [8967, 0]
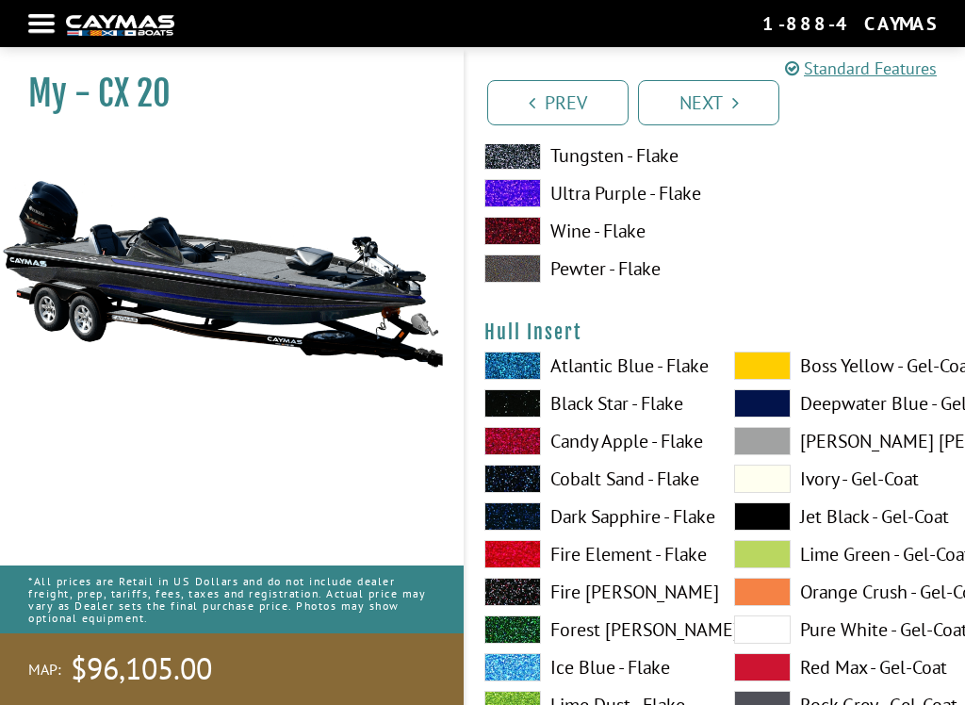
click at [760, 380] on span at bounding box center [762, 366] width 57 height 28
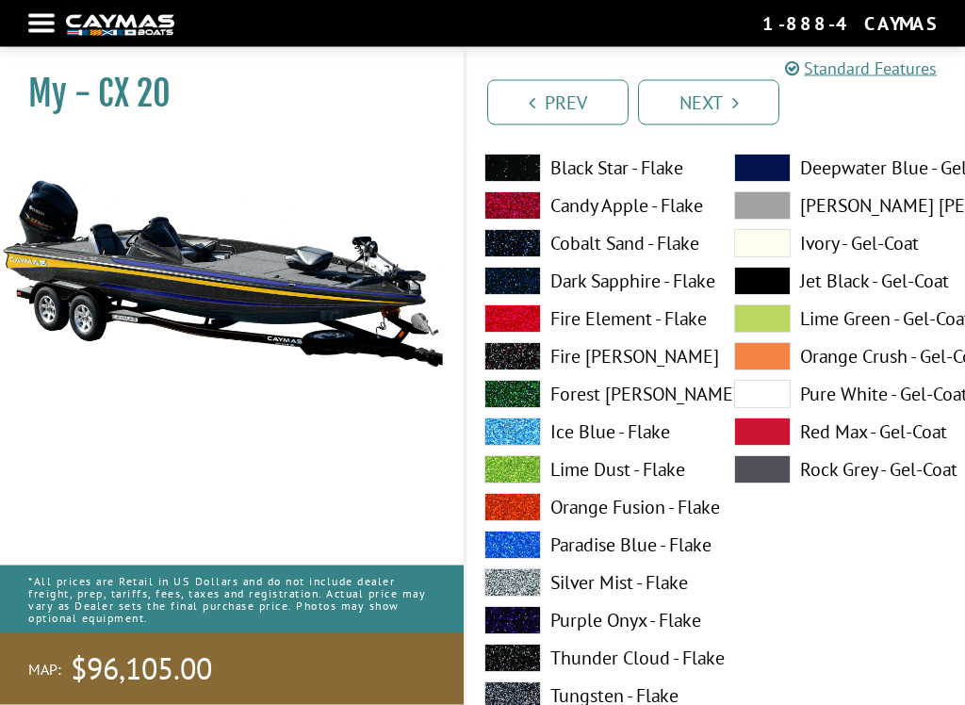
scroll to position [9210, 0]
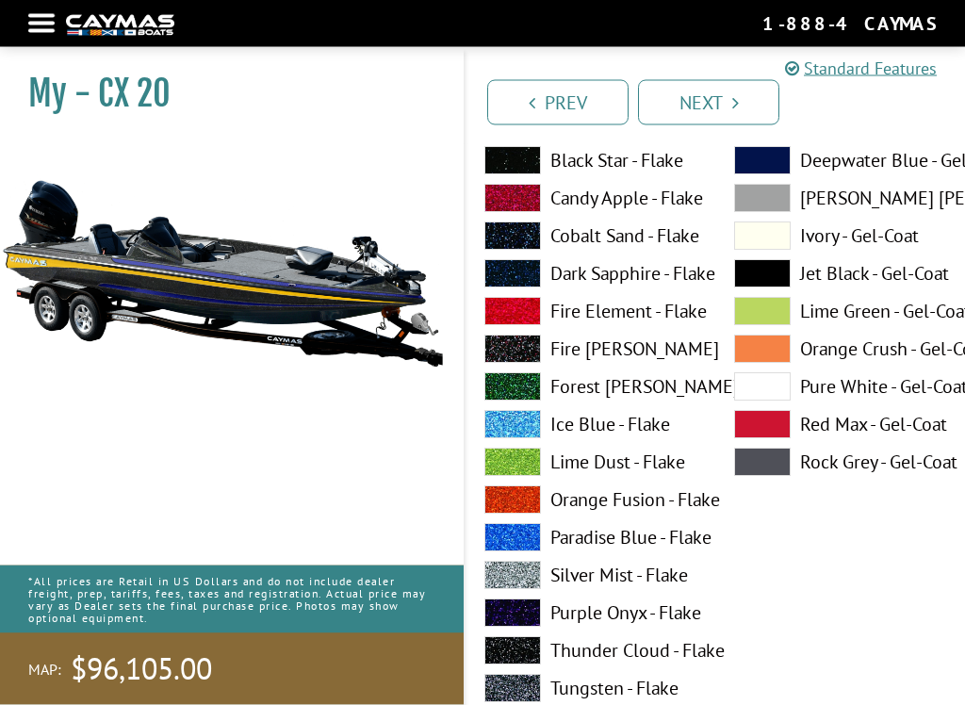
click at [529, 287] on span at bounding box center [513, 274] width 57 height 28
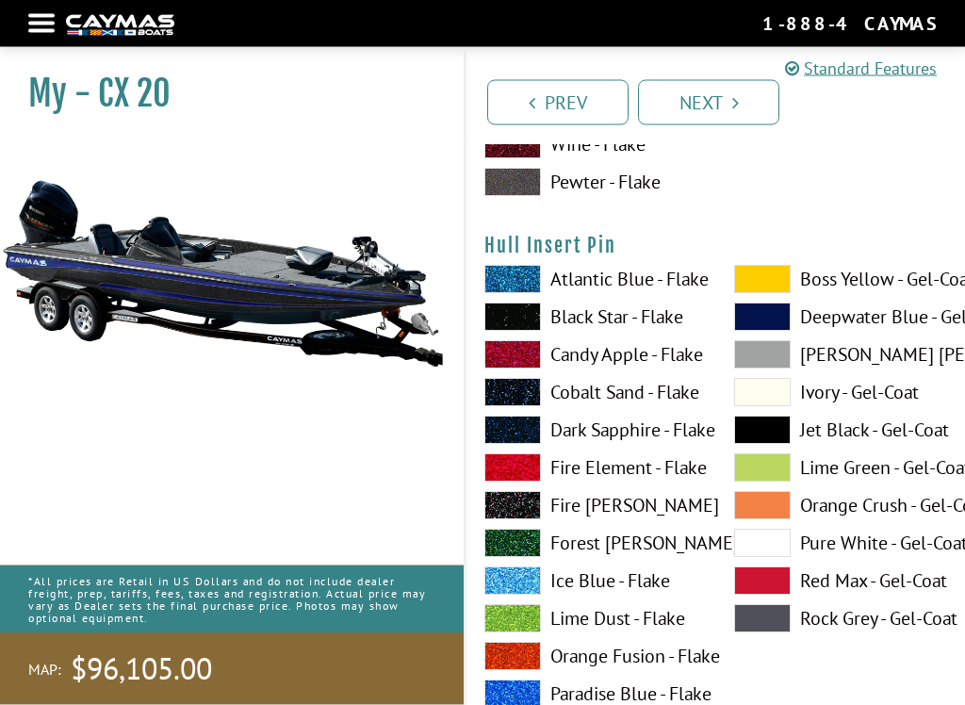
scroll to position [9830, 0]
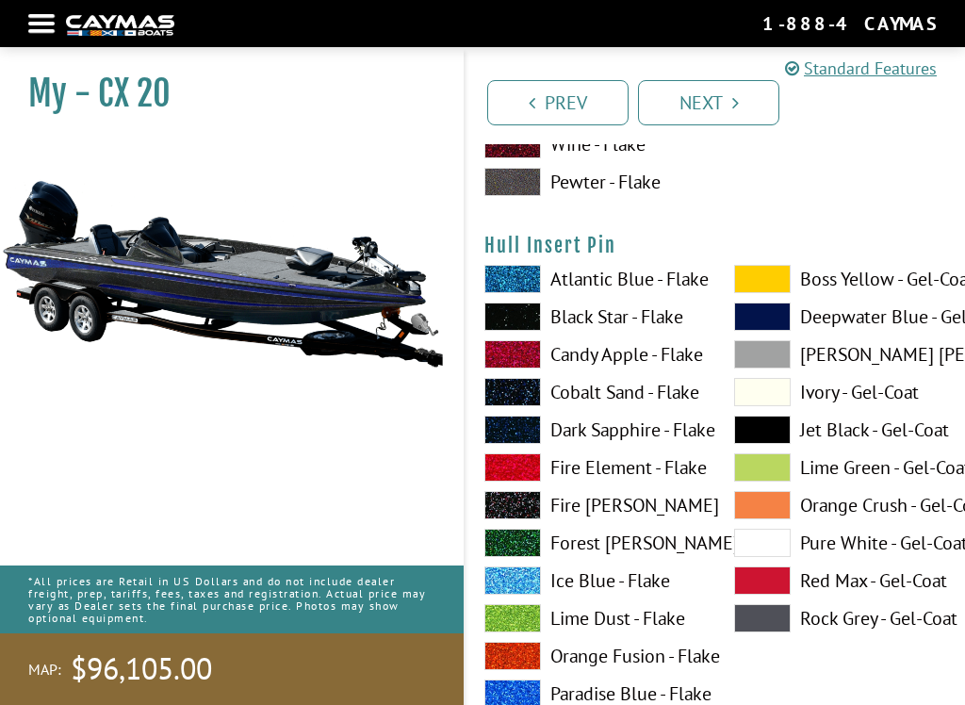
click at [775, 293] on span at bounding box center [762, 279] width 57 height 28
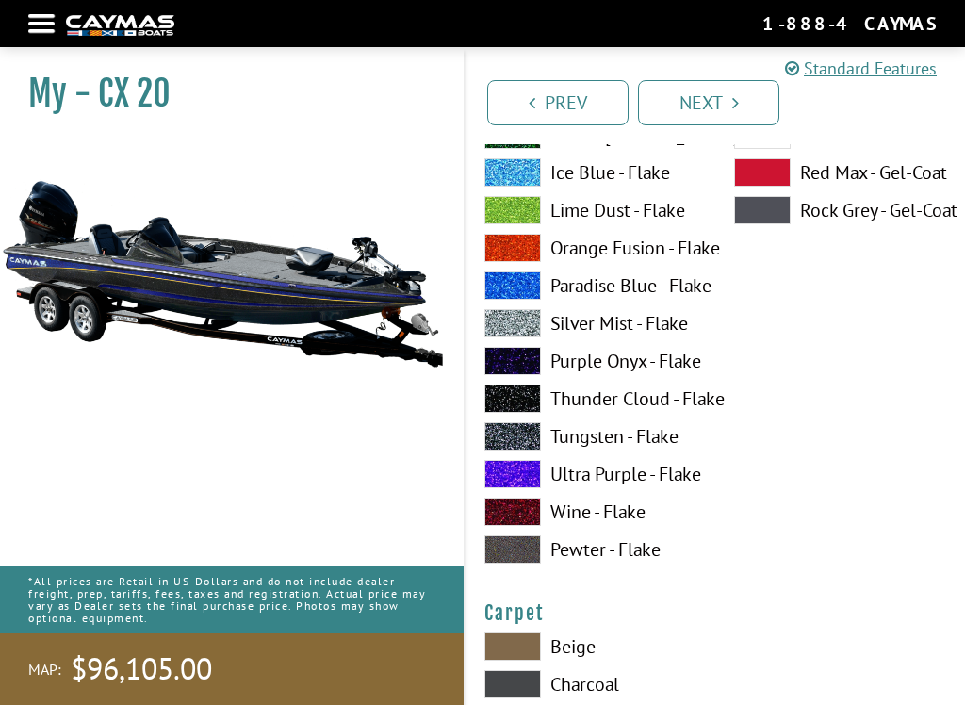
scroll to position [10252, 0]
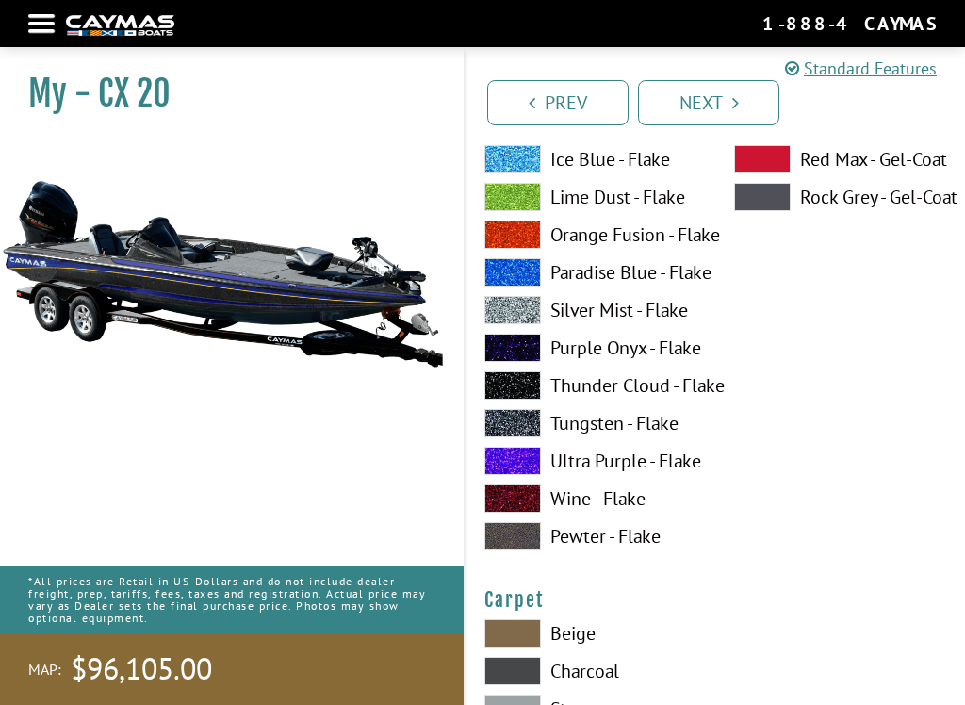
click at [532, 429] on span at bounding box center [513, 423] width 57 height 28
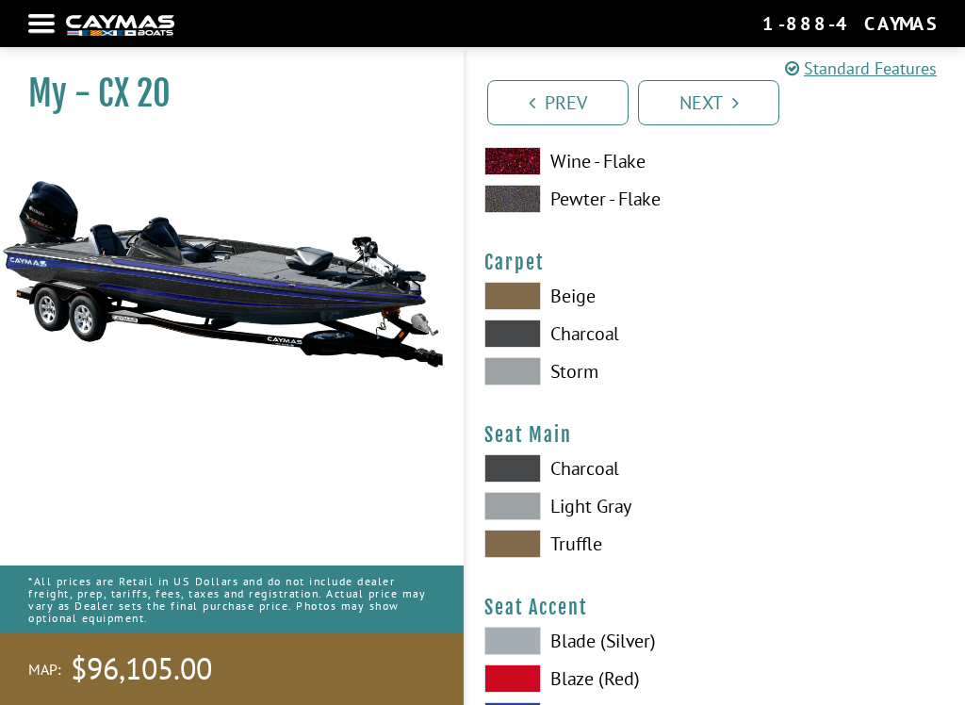
scroll to position [10611, 0]
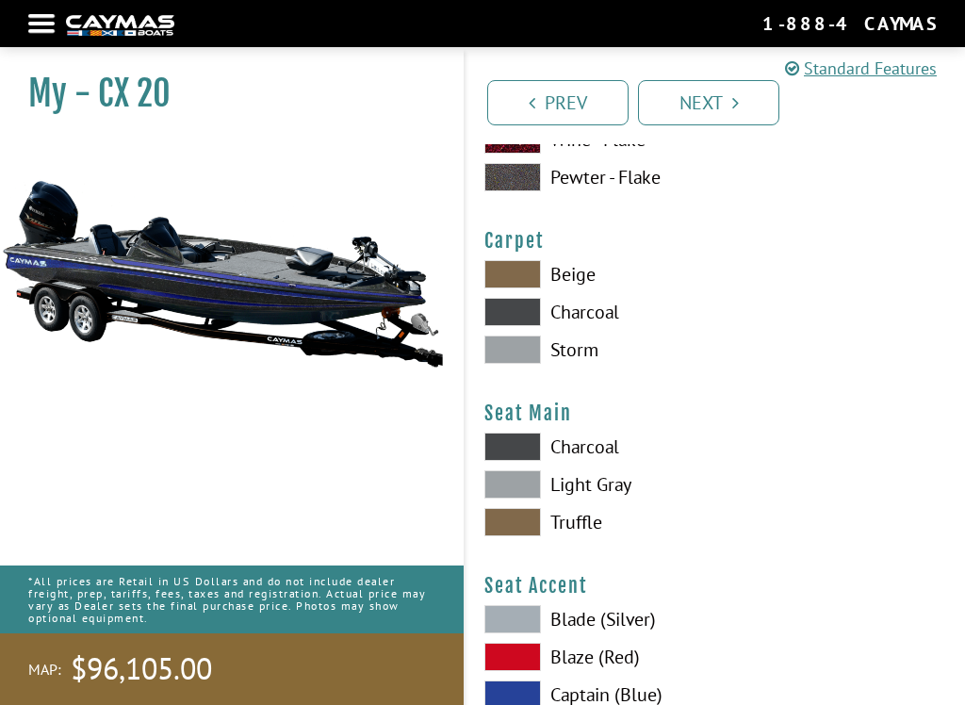
click at [535, 321] on span at bounding box center [513, 312] width 57 height 28
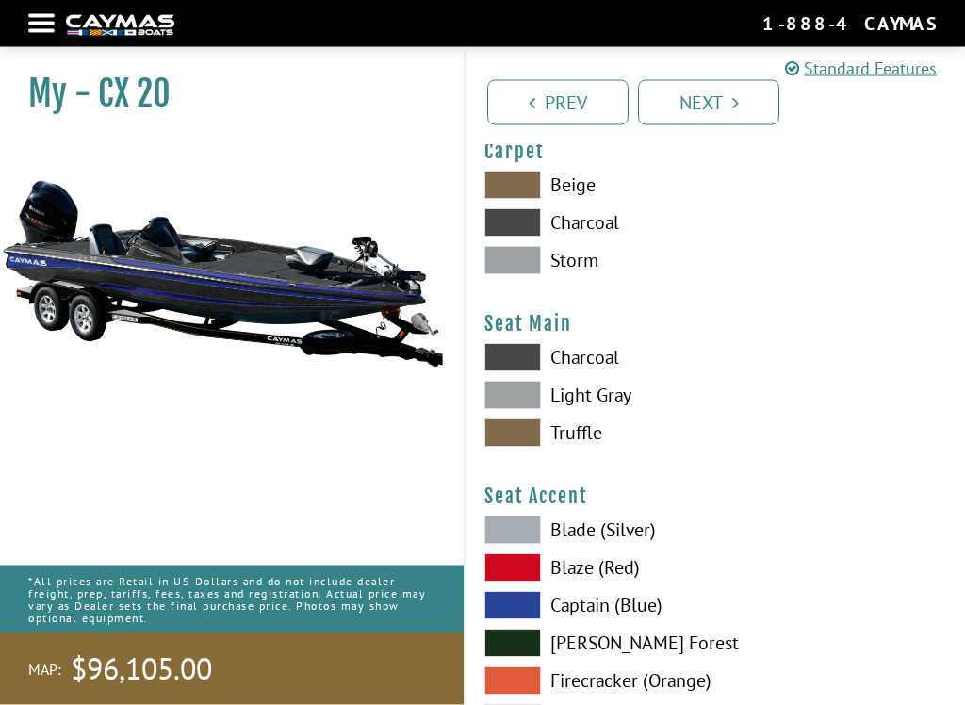
scroll to position [10715, 0]
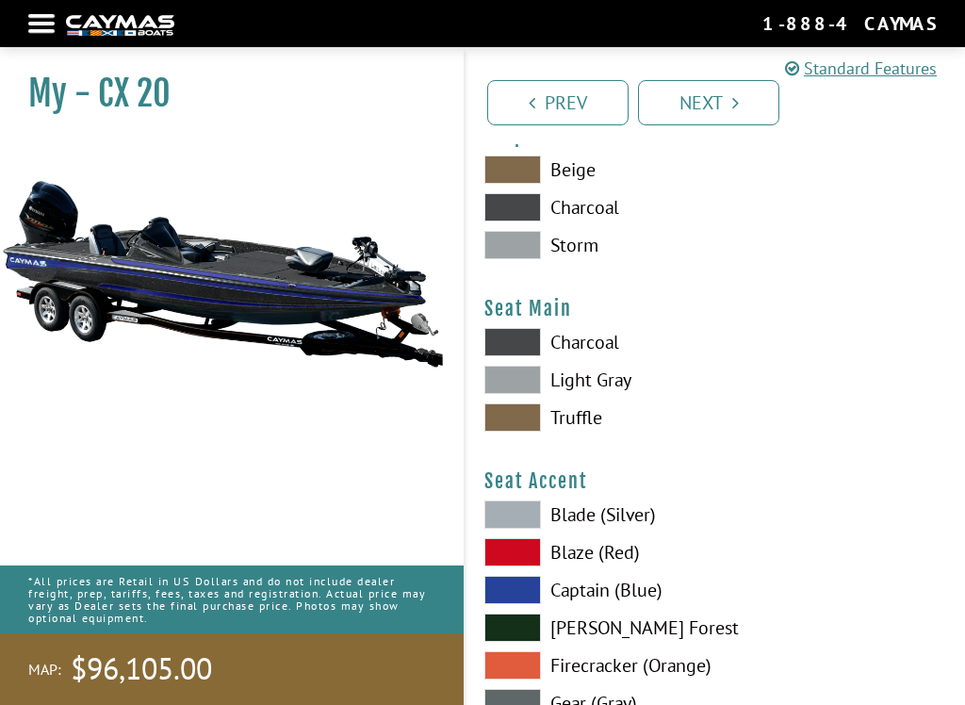
click at [530, 356] on span at bounding box center [513, 342] width 57 height 28
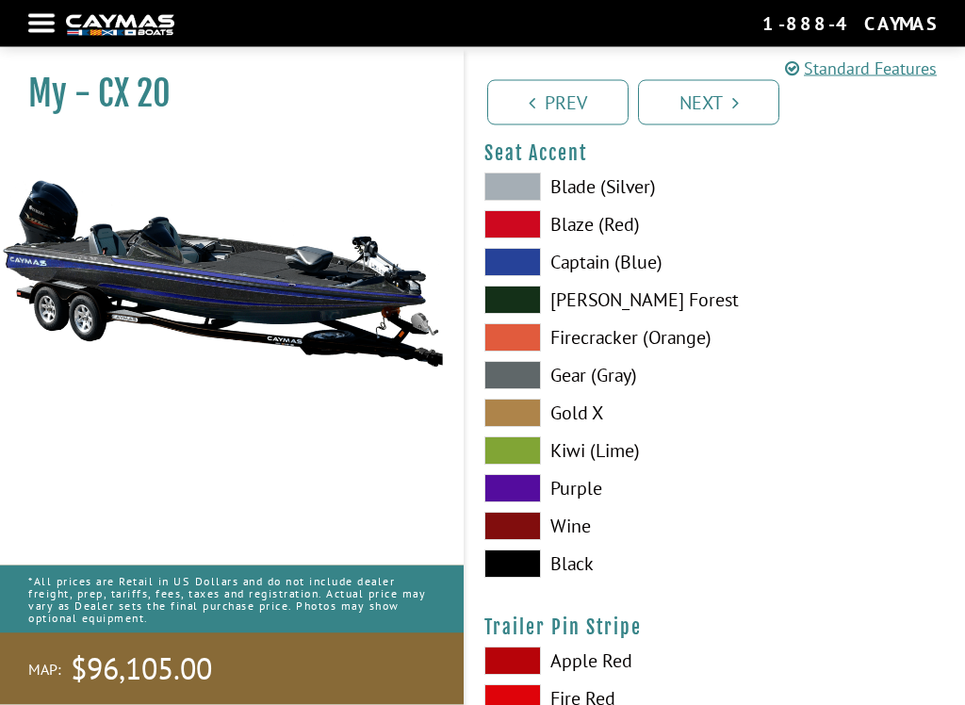
scroll to position [11039, 0]
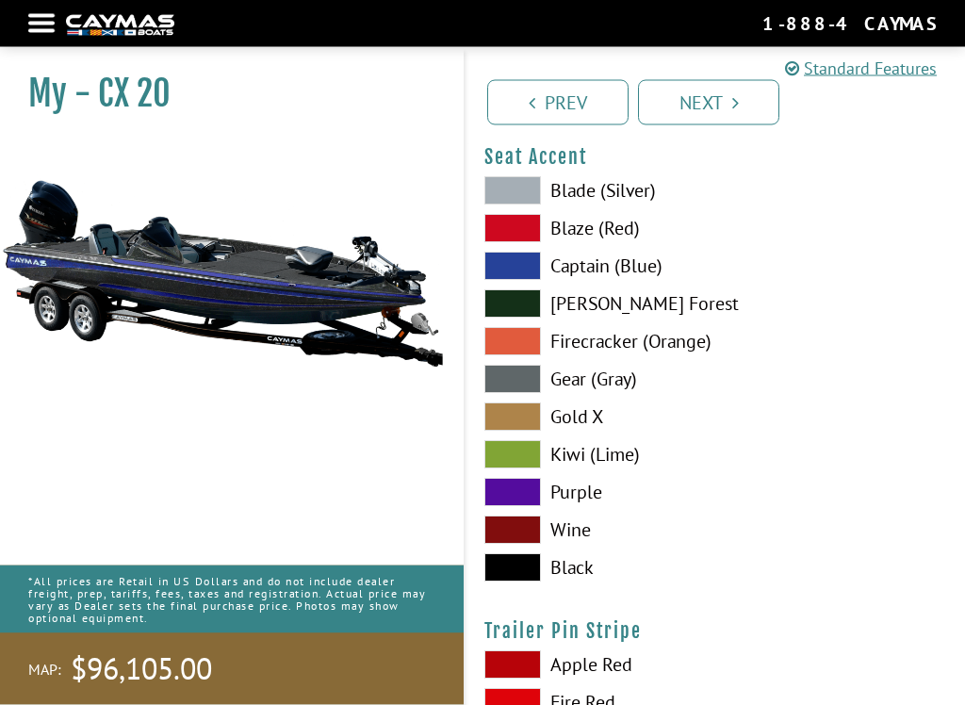
click at [523, 469] on span at bounding box center [513, 455] width 57 height 28
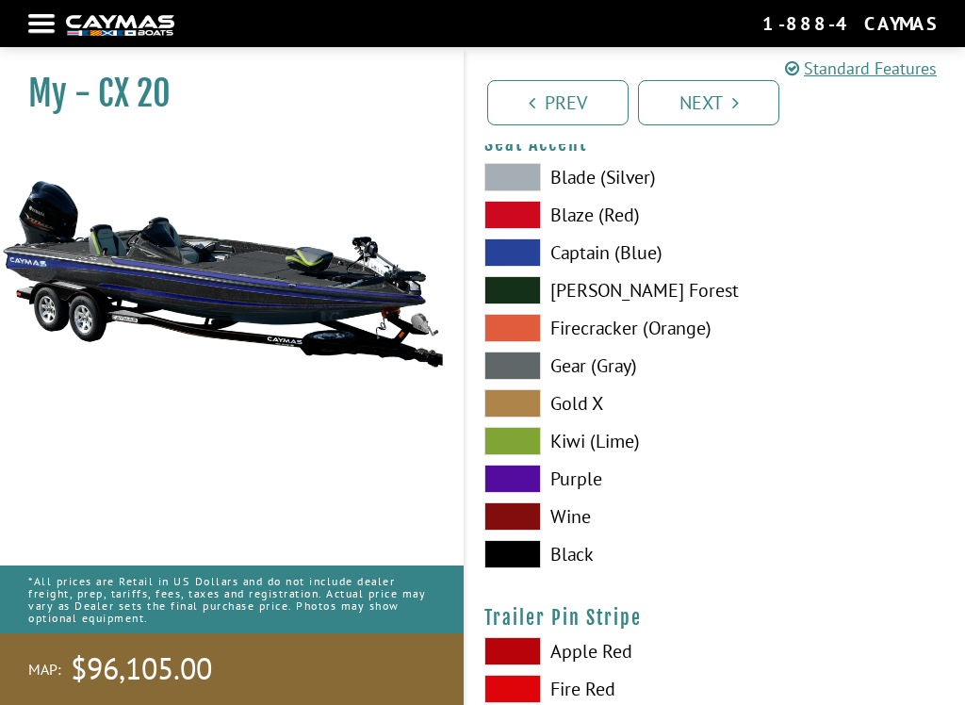
scroll to position [11051, 0]
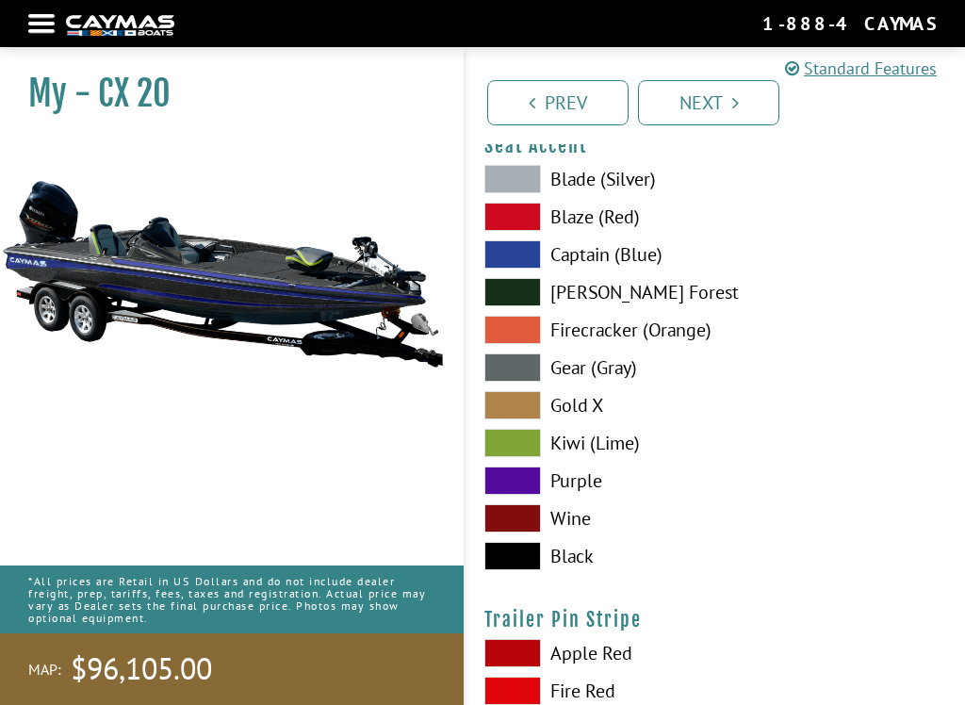
click at [527, 269] on span at bounding box center [513, 254] width 57 height 28
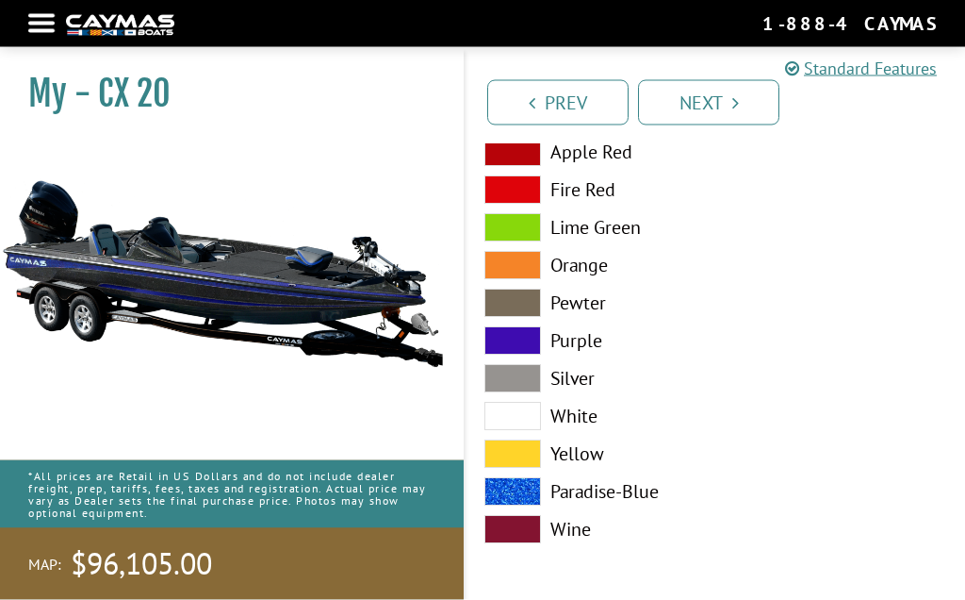
scroll to position [11570, 0]
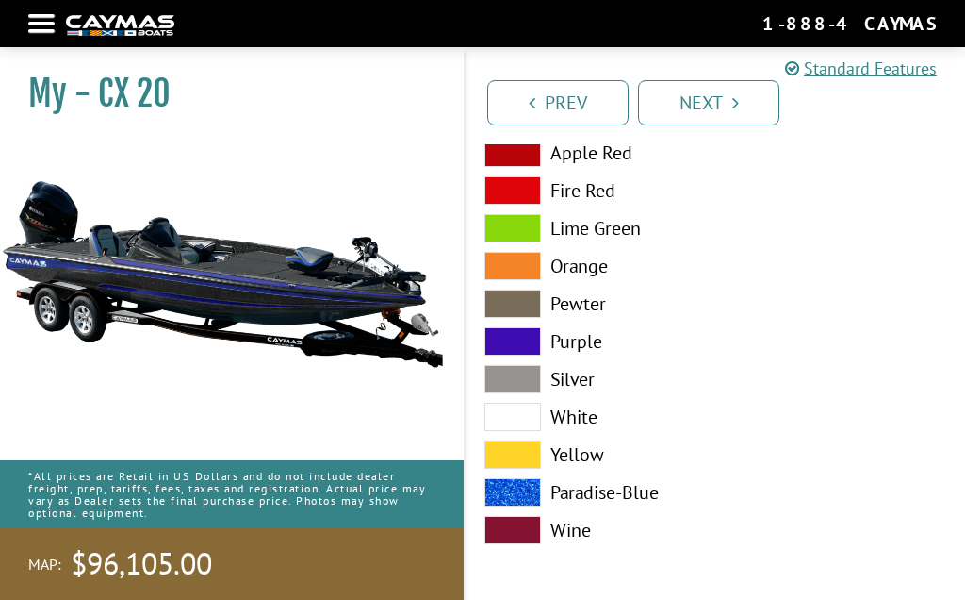
click at [524, 497] on span at bounding box center [513, 492] width 57 height 28
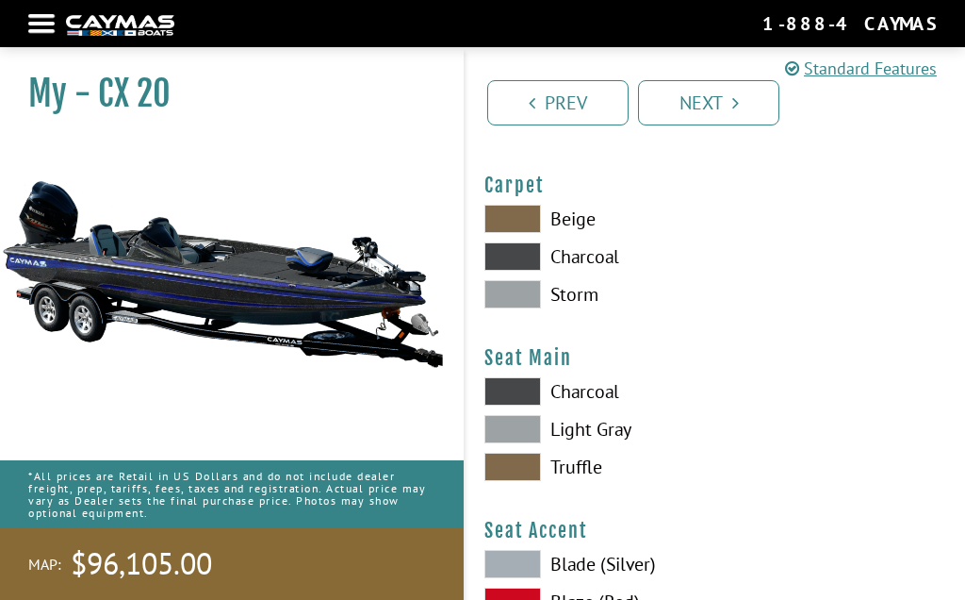
scroll to position [10661, 0]
